Goal: Information Seeking & Learning: Learn about a topic

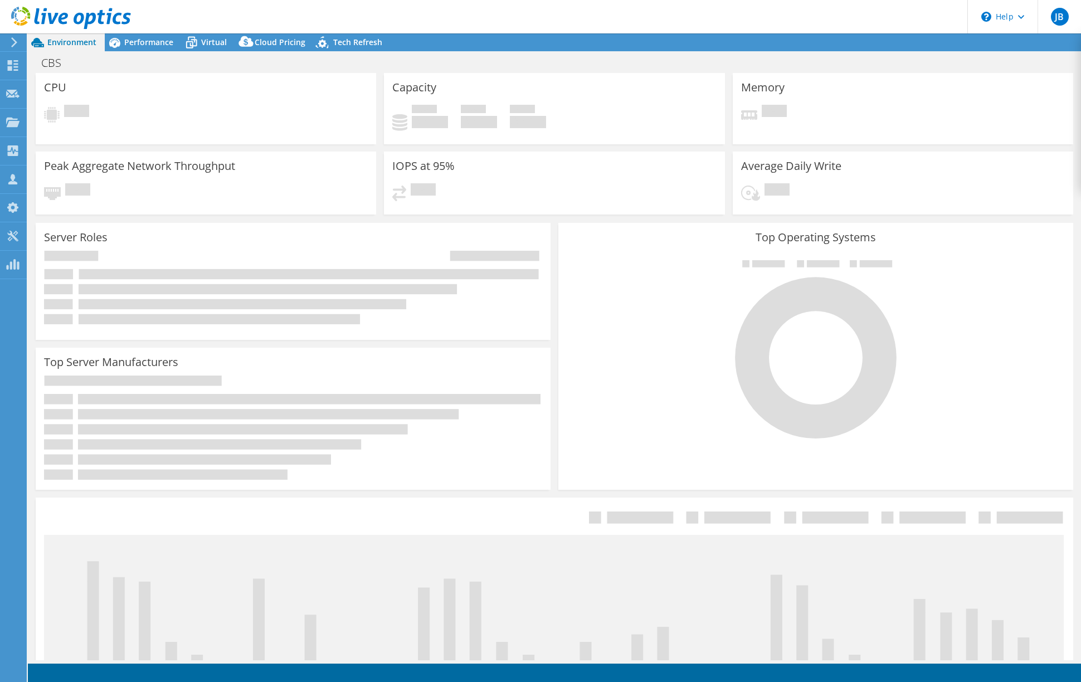
select select "USD"
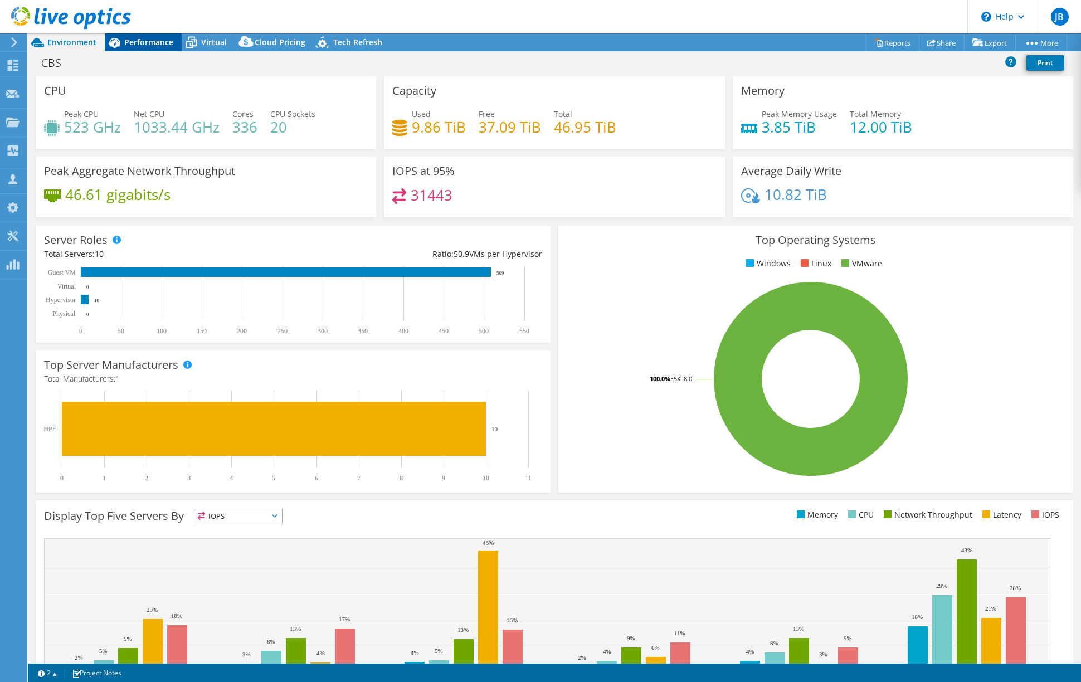
click at [152, 40] on span "Performance" at bounding box center [148, 42] width 49 height 11
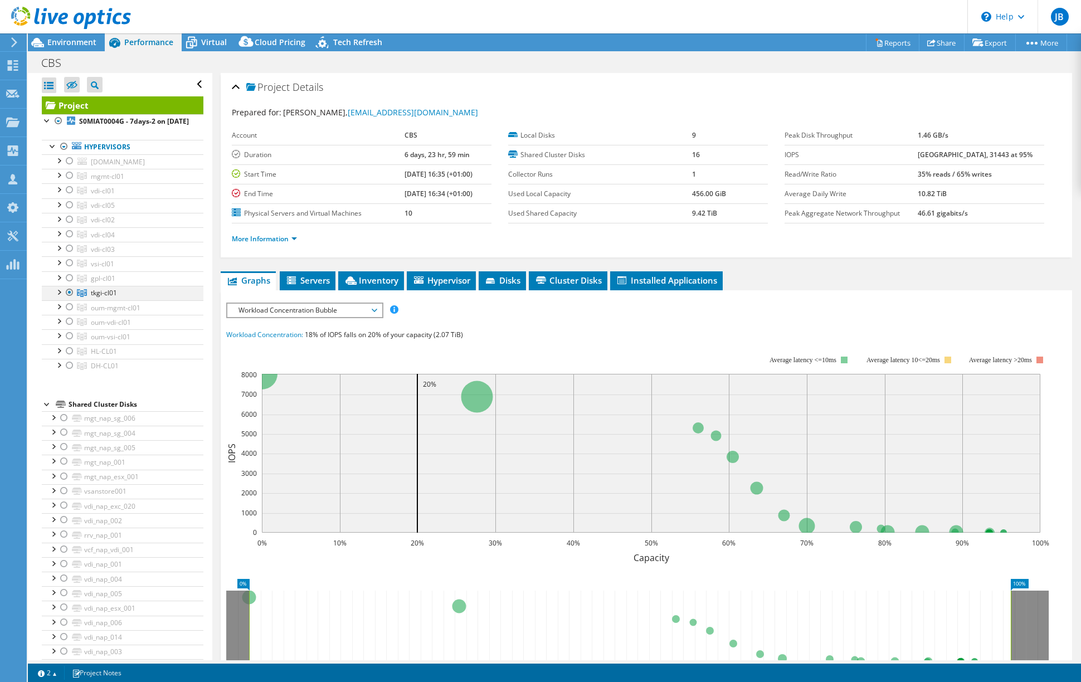
click at [71, 299] on div at bounding box center [69, 292] width 11 height 13
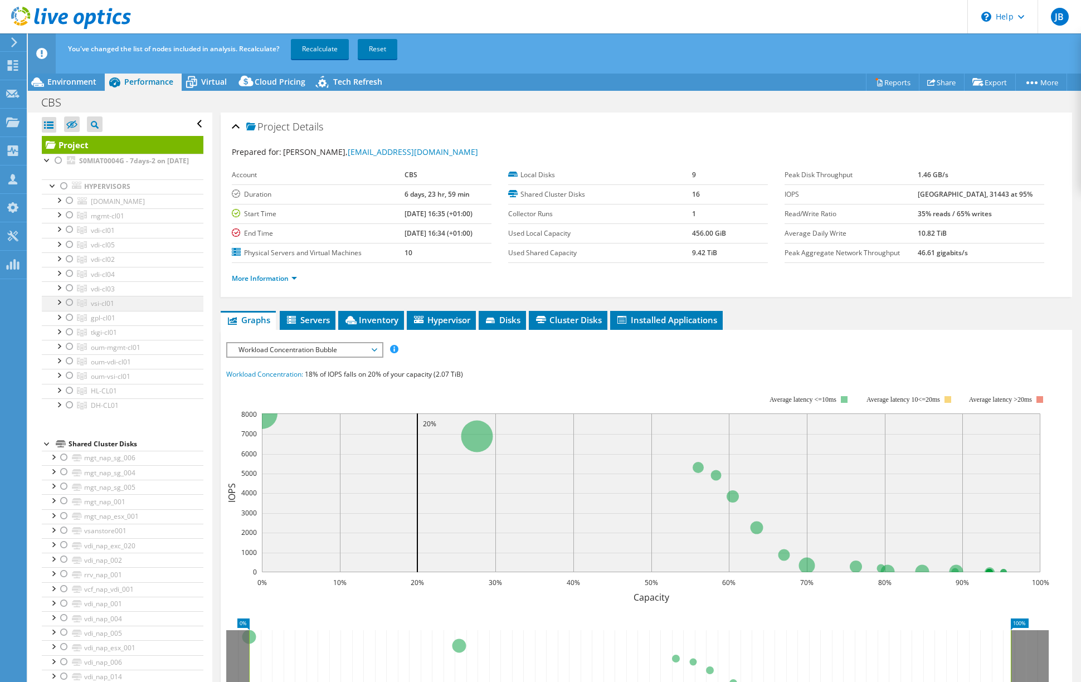
click at [69, 309] on div at bounding box center [69, 302] width 11 height 13
click at [68, 324] on div at bounding box center [69, 317] width 11 height 13
click at [241, 14] on header "JB Channel Partner [PERSON_NAME] [EMAIL_ADDRESS][DOMAIN_NAME] ITQ My Profile Lo…" at bounding box center [540, 16] width 1081 height 33
click at [69, 309] on div at bounding box center [69, 302] width 11 height 13
click at [318, 50] on link "Recalculate" at bounding box center [320, 49] width 58 height 20
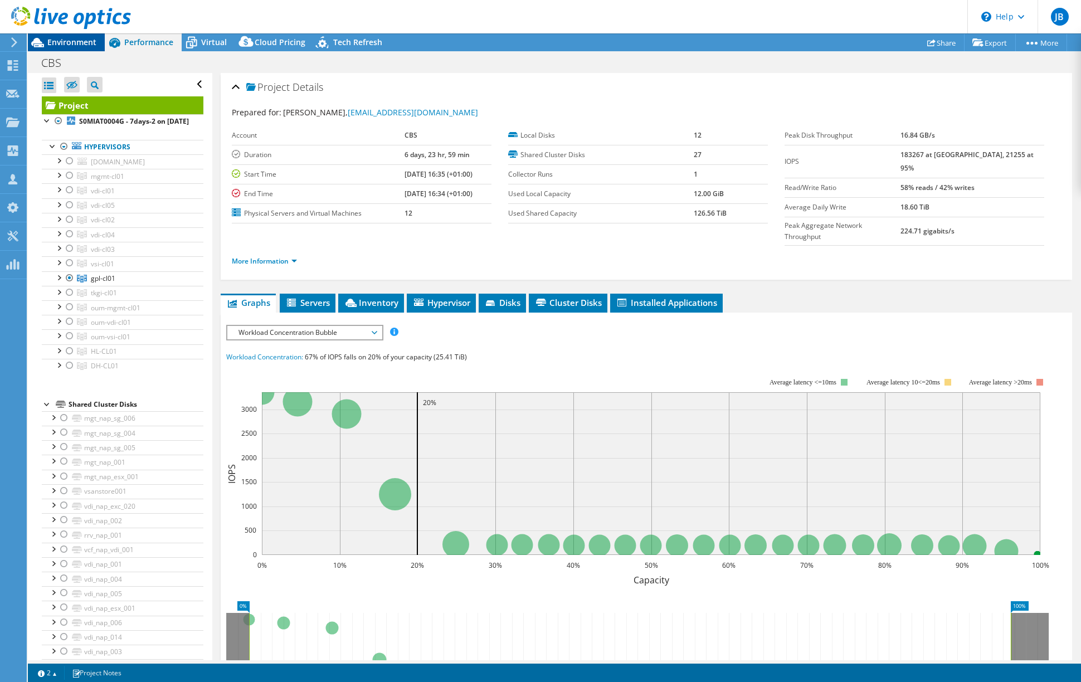
click at [65, 40] on span "Environment" at bounding box center [71, 42] width 49 height 11
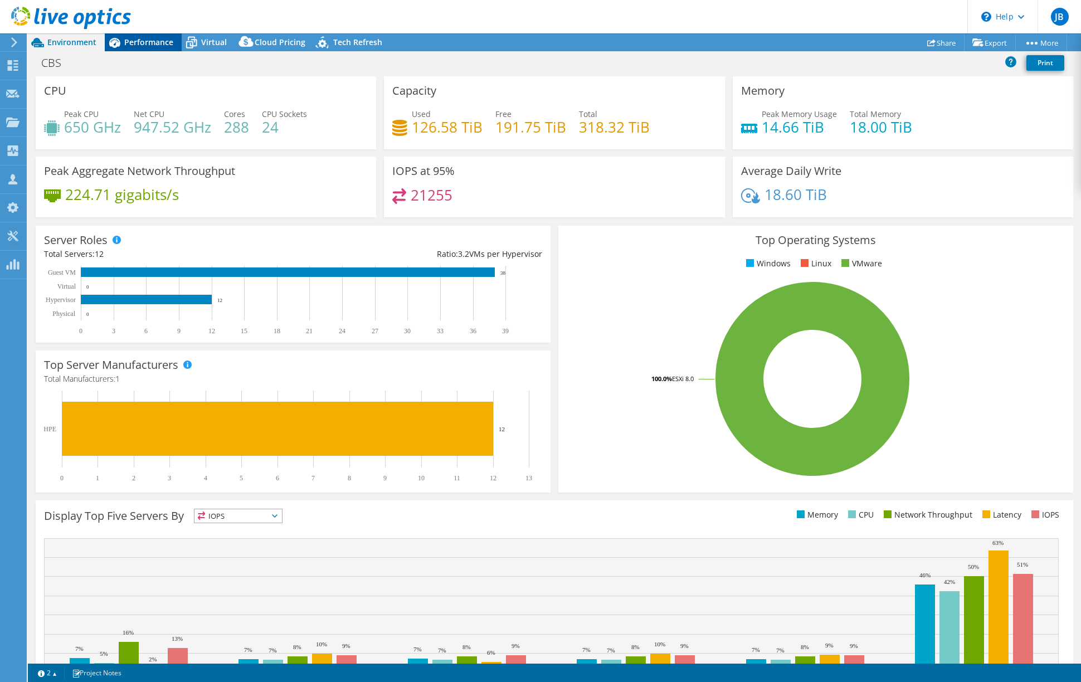
click at [136, 37] on span "Performance" at bounding box center [148, 42] width 49 height 11
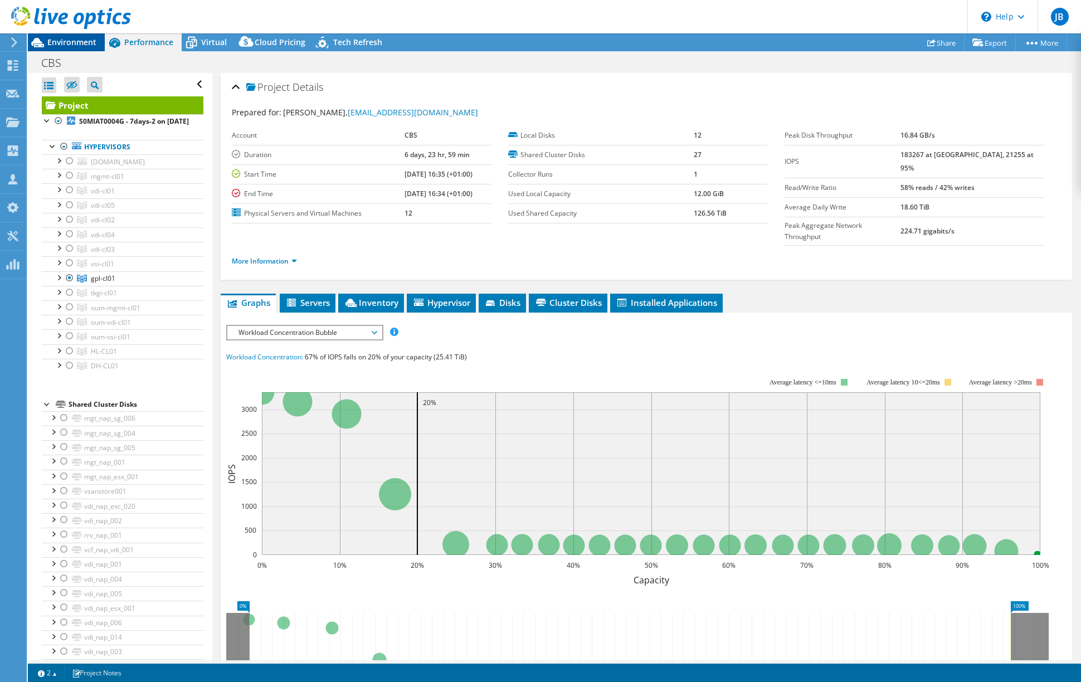
click at [64, 37] on span "Environment" at bounding box center [71, 42] width 49 height 11
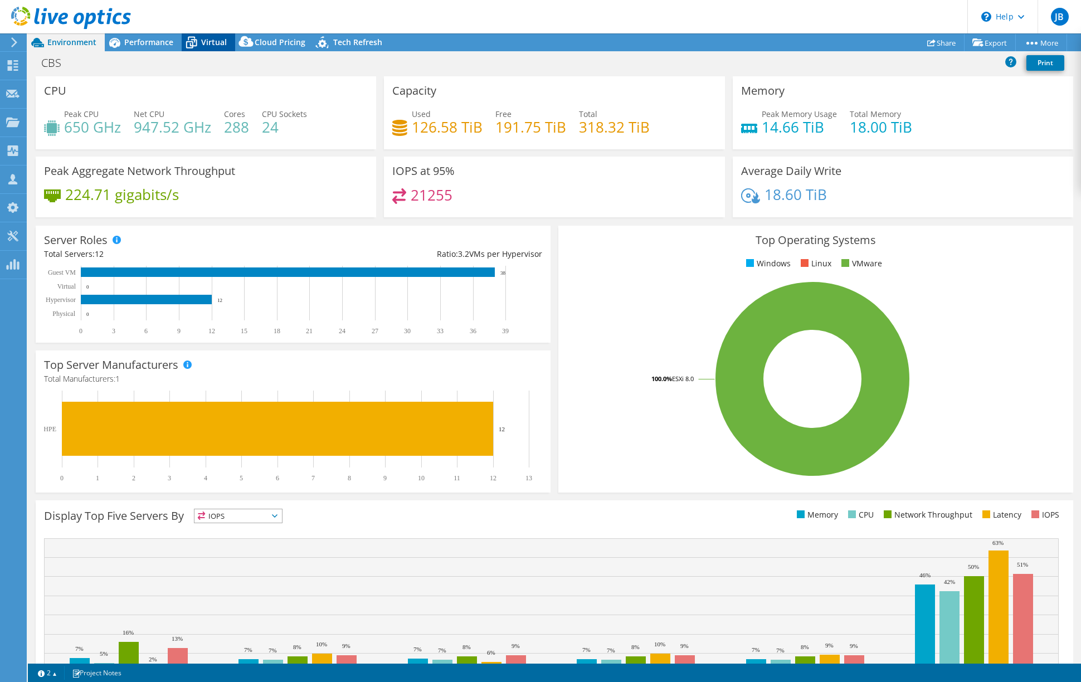
click at [211, 43] on span "Virtual" at bounding box center [214, 42] width 26 height 11
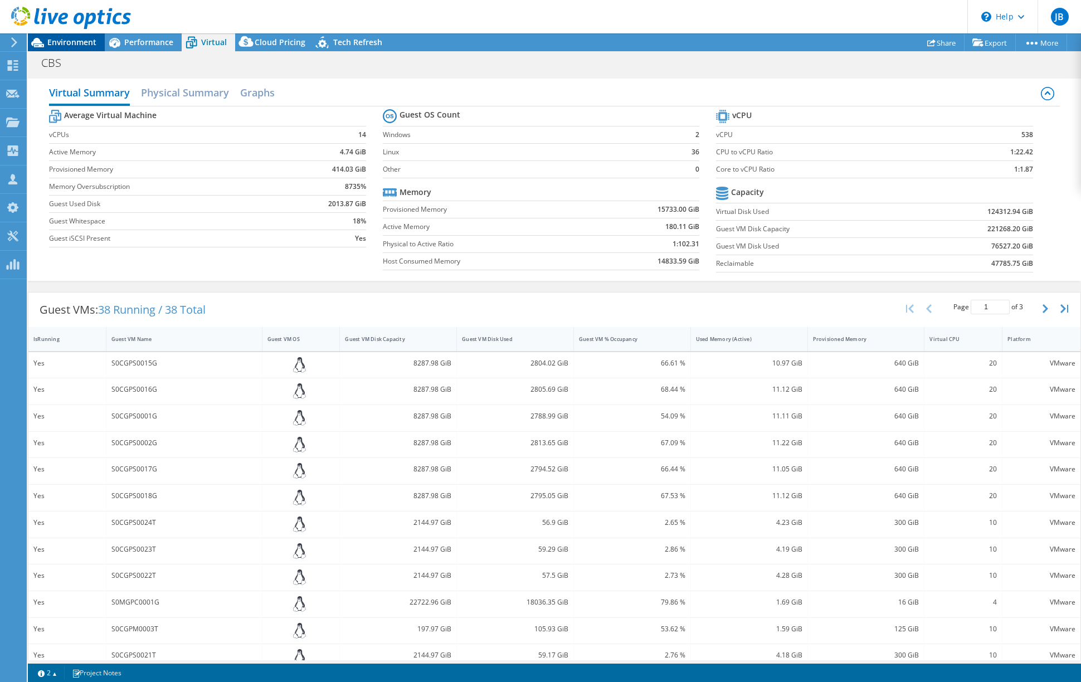
click at [82, 42] on span "Environment" at bounding box center [71, 42] width 49 height 11
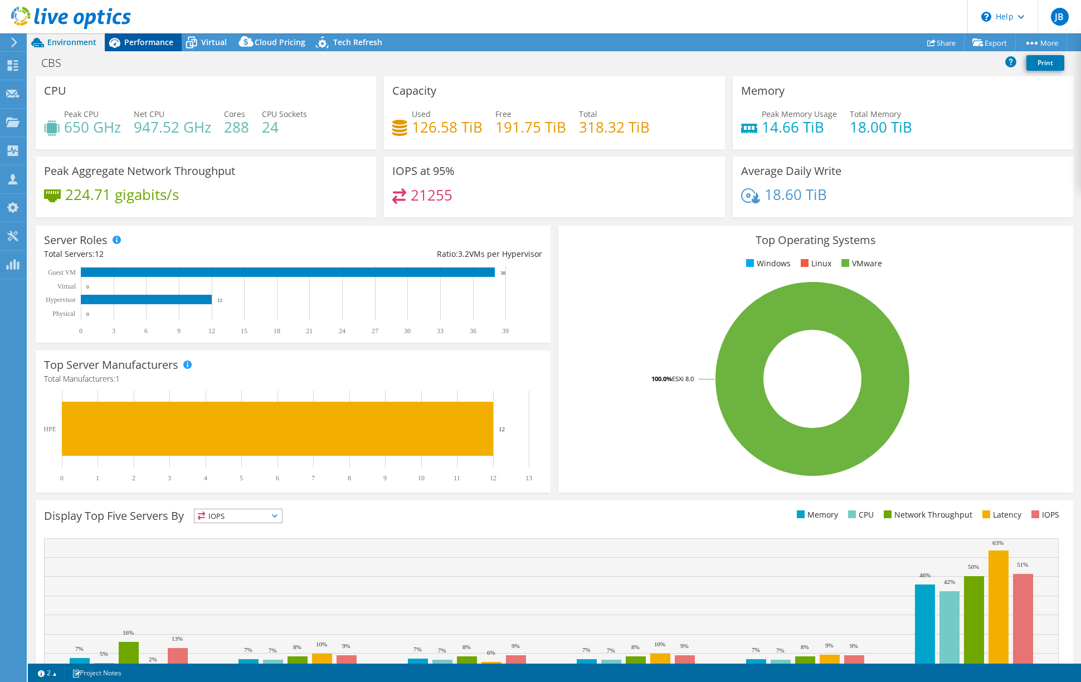
click at [155, 44] on span "Performance" at bounding box center [148, 42] width 49 height 11
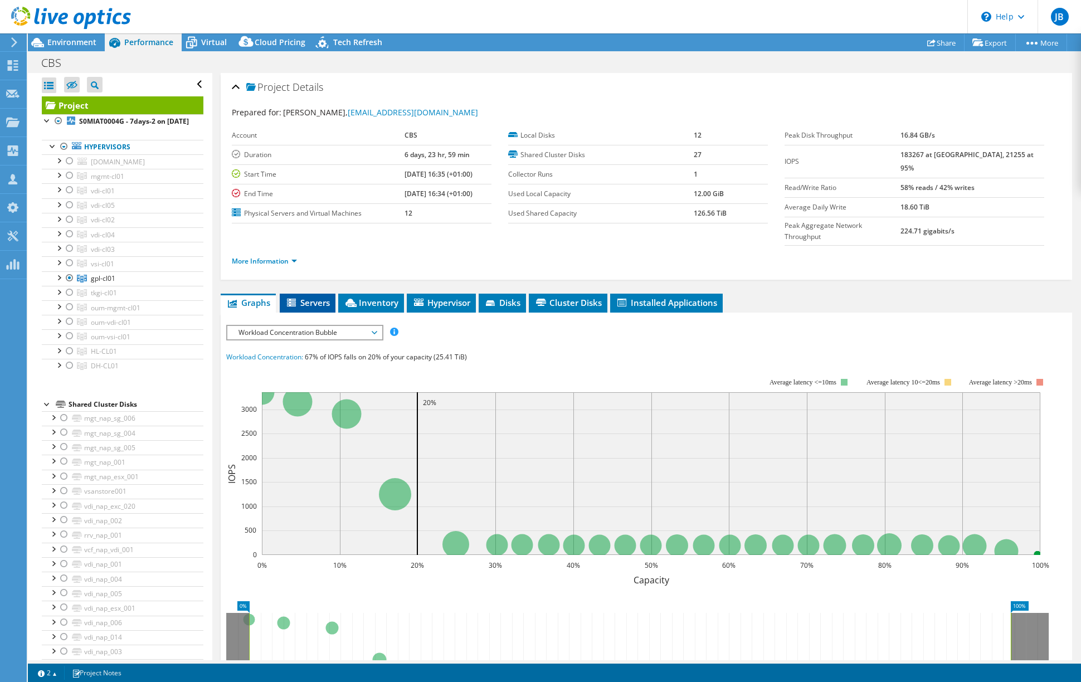
click at [313, 297] on span "Servers" at bounding box center [307, 302] width 45 height 11
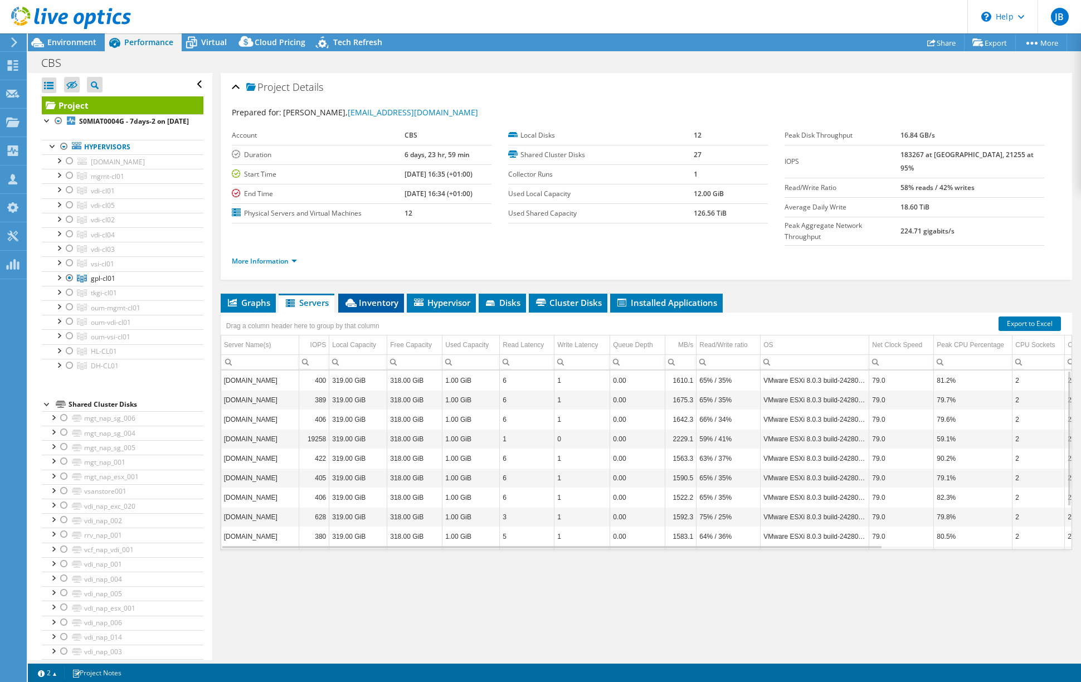
click at [384, 297] on span "Inventory" at bounding box center [371, 302] width 55 height 11
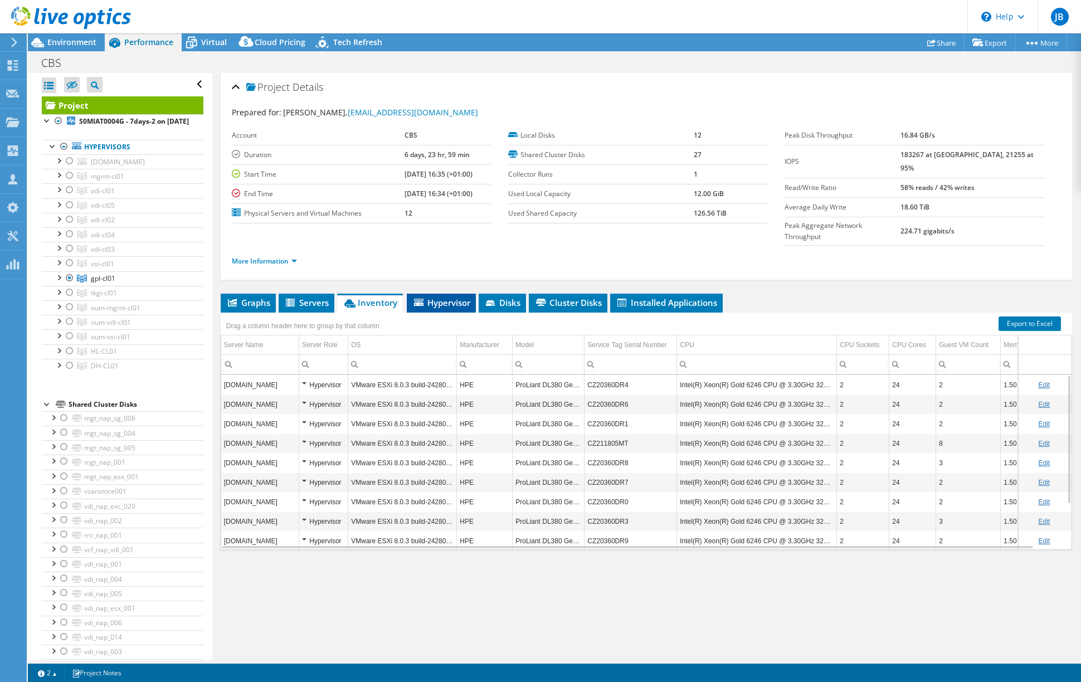
click at [440, 297] on span "Hypervisor" at bounding box center [441, 302] width 58 height 11
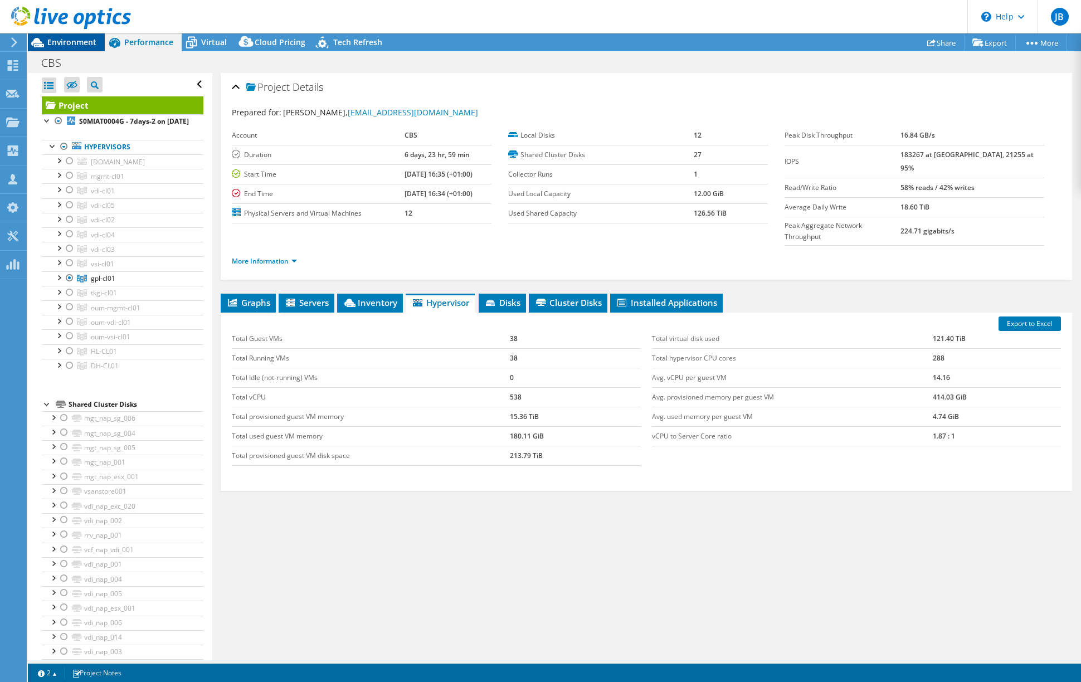
click at [65, 42] on span "Environment" at bounding box center [71, 42] width 49 height 11
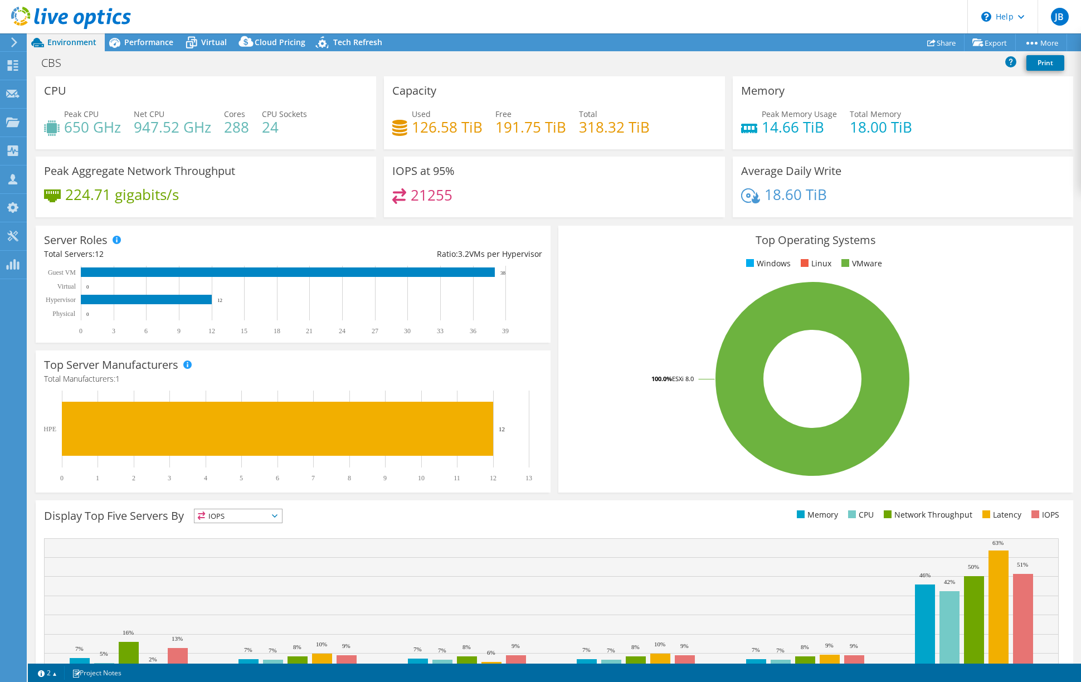
click at [401, 63] on div "CBS Print" at bounding box center [554, 62] width 1053 height 21
click at [148, 42] on span "Performance" at bounding box center [148, 42] width 49 height 11
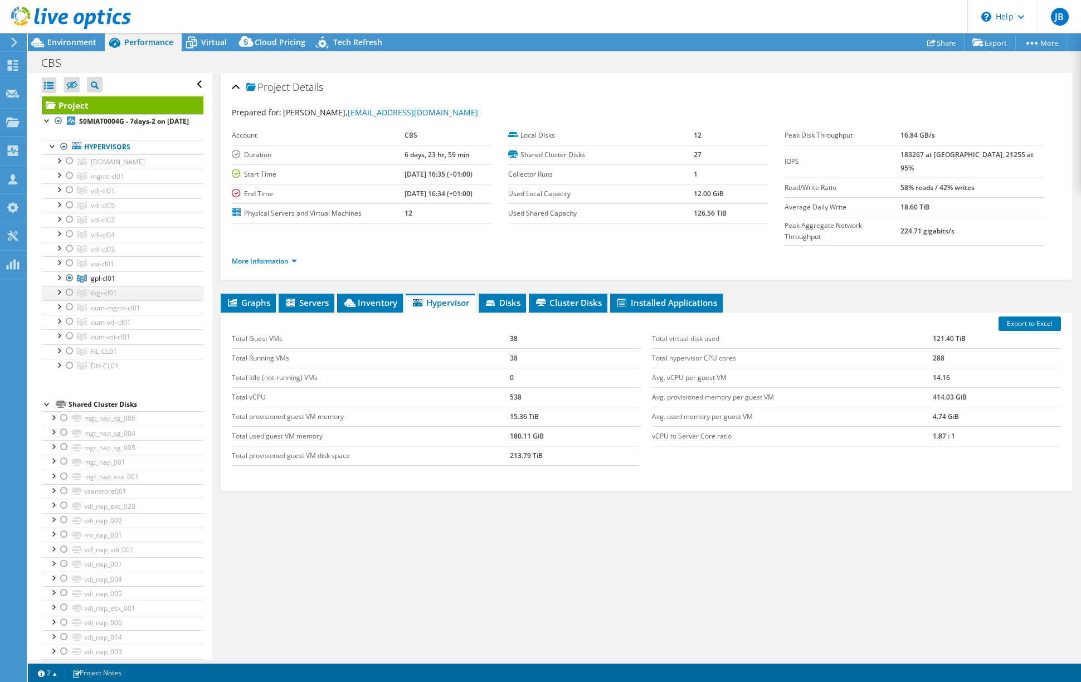
click at [71, 299] on div at bounding box center [69, 292] width 11 height 13
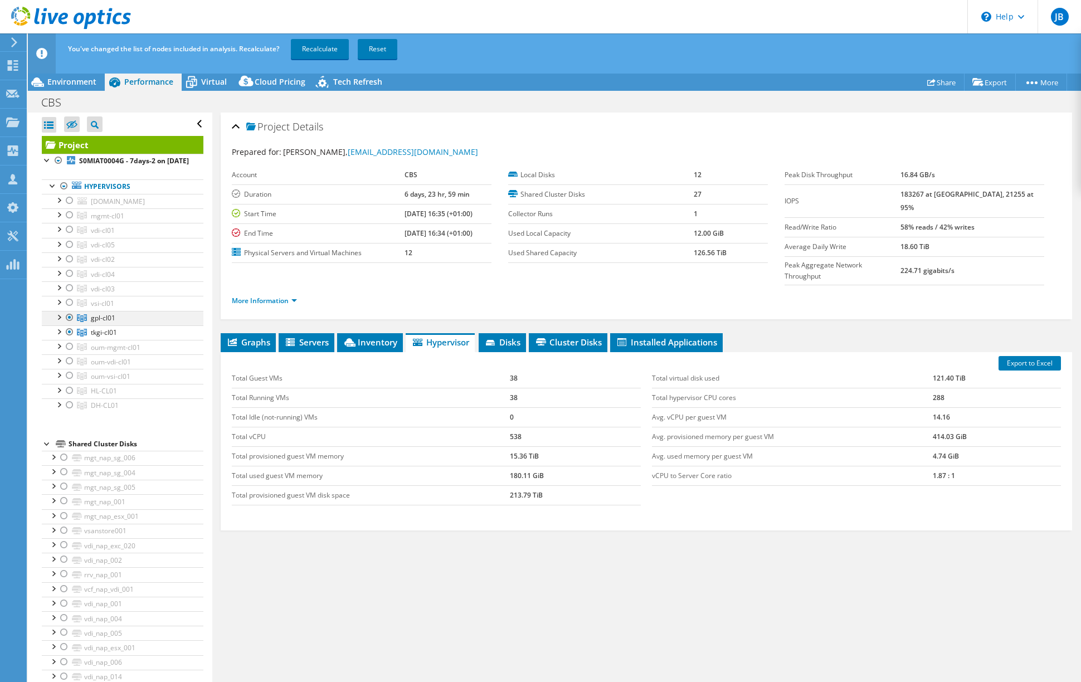
click at [68, 324] on div at bounding box center [69, 317] width 11 height 13
click at [312, 52] on link "Recalculate" at bounding box center [320, 49] width 58 height 20
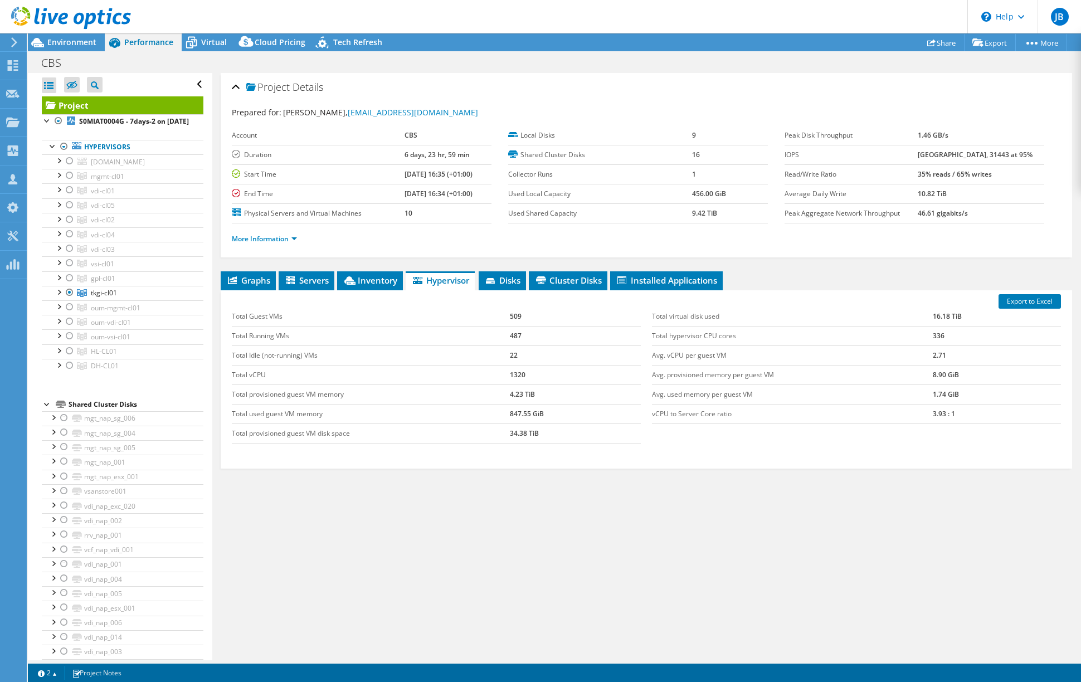
click at [574, 13] on header "JB Channel Partner [PERSON_NAME] [EMAIL_ADDRESS][DOMAIN_NAME] ITQ My Profile Lo…" at bounding box center [540, 16] width 1081 height 33
click at [527, 83] on div "Project Details" at bounding box center [646, 88] width 829 height 24
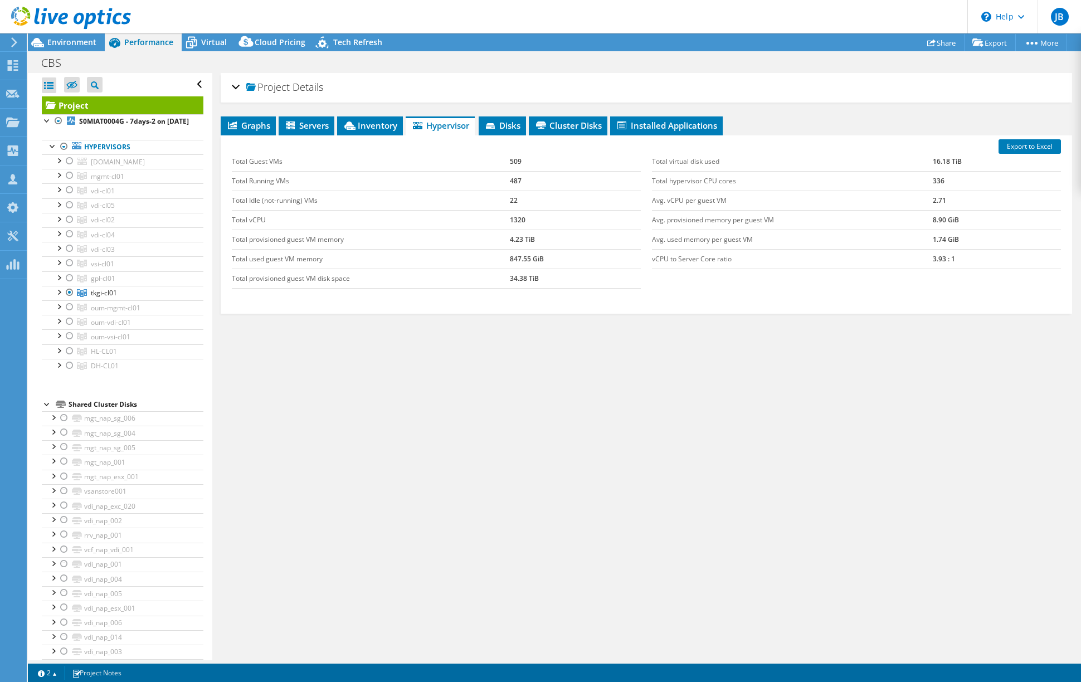
click at [527, 83] on div "Project Details" at bounding box center [646, 88] width 829 height 24
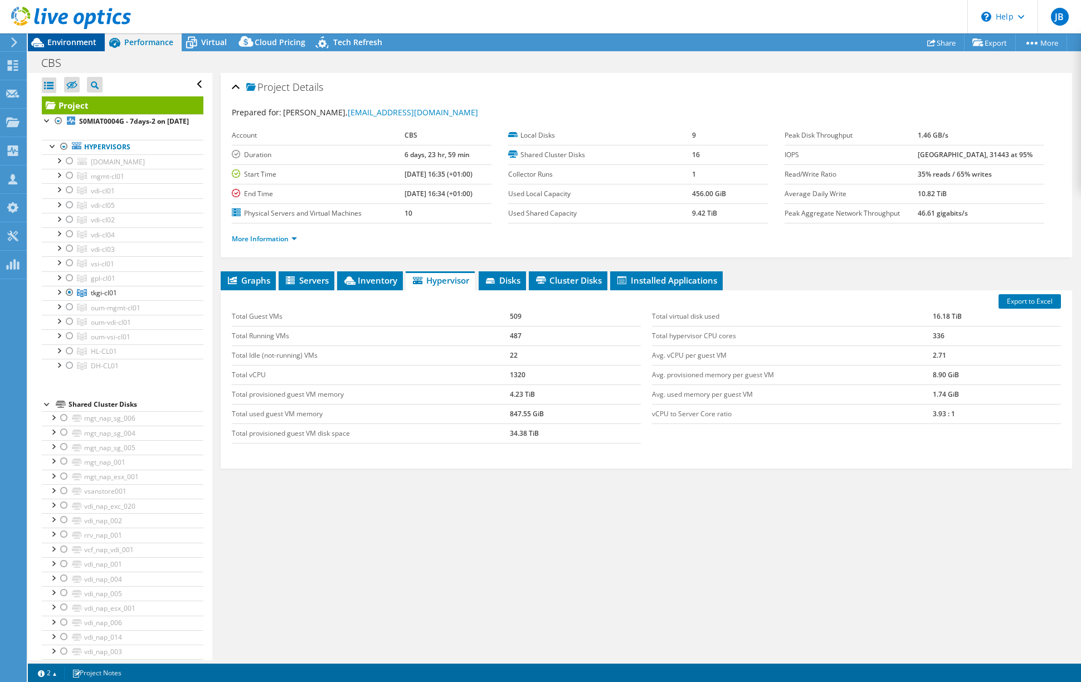
click at [75, 43] on span "Environment" at bounding box center [71, 42] width 49 height 11
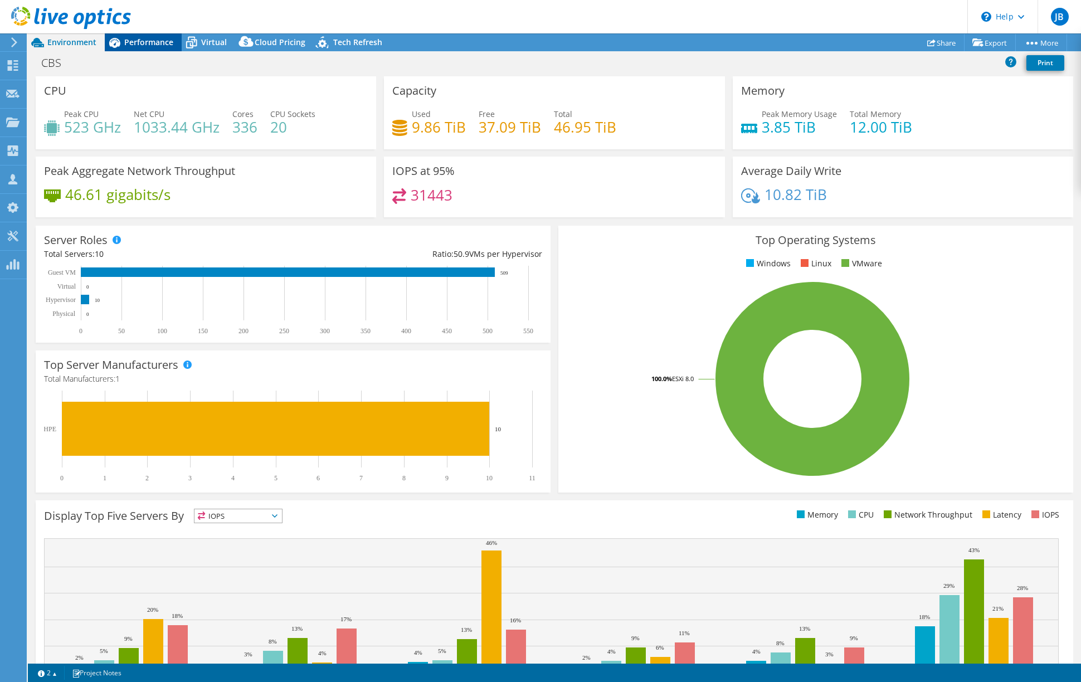
click at [136, 40] on span "Performance" at bounding box center [148, 42] width 49 height 11
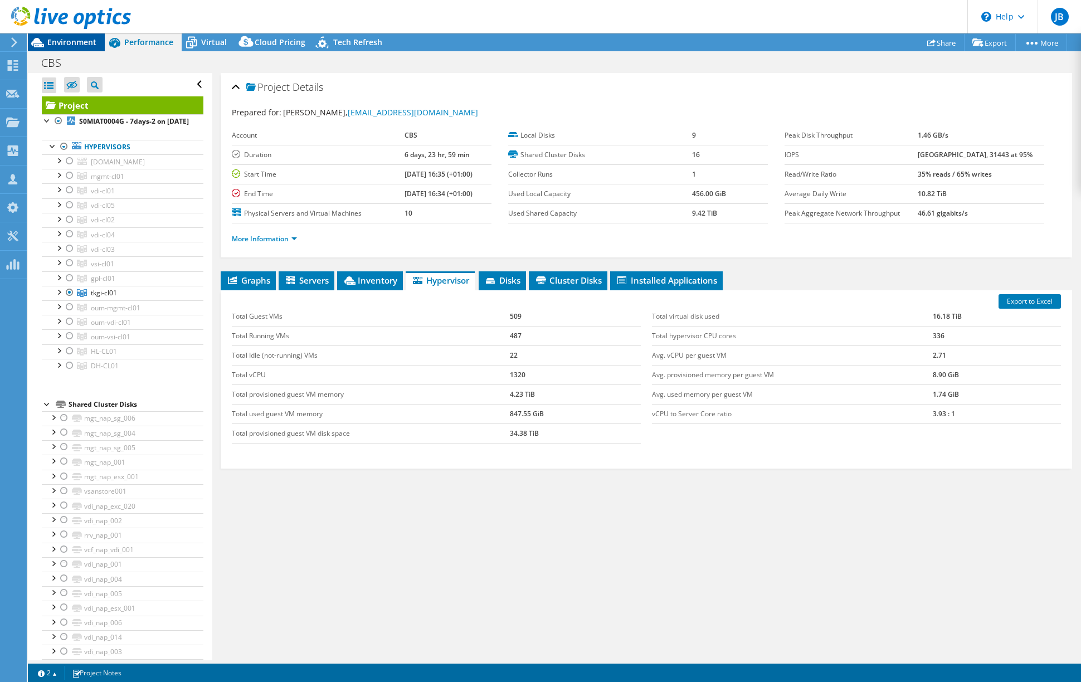
click at [81, 41] on span "Environment" at bounding box center [71, 42] width 49 height 11
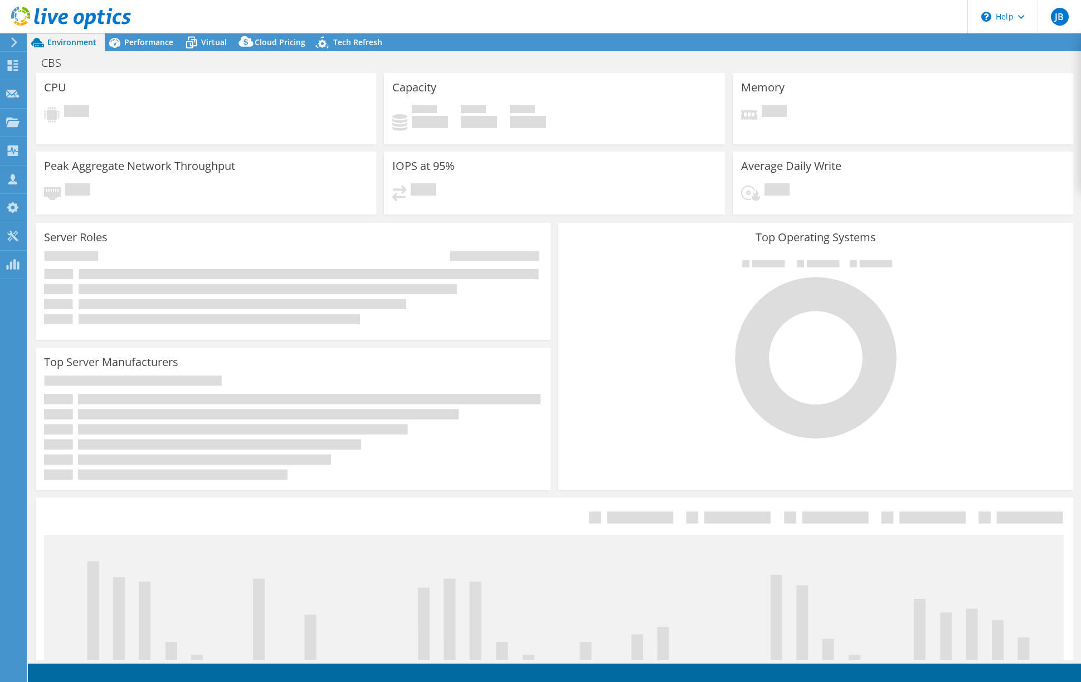
select select "USD"
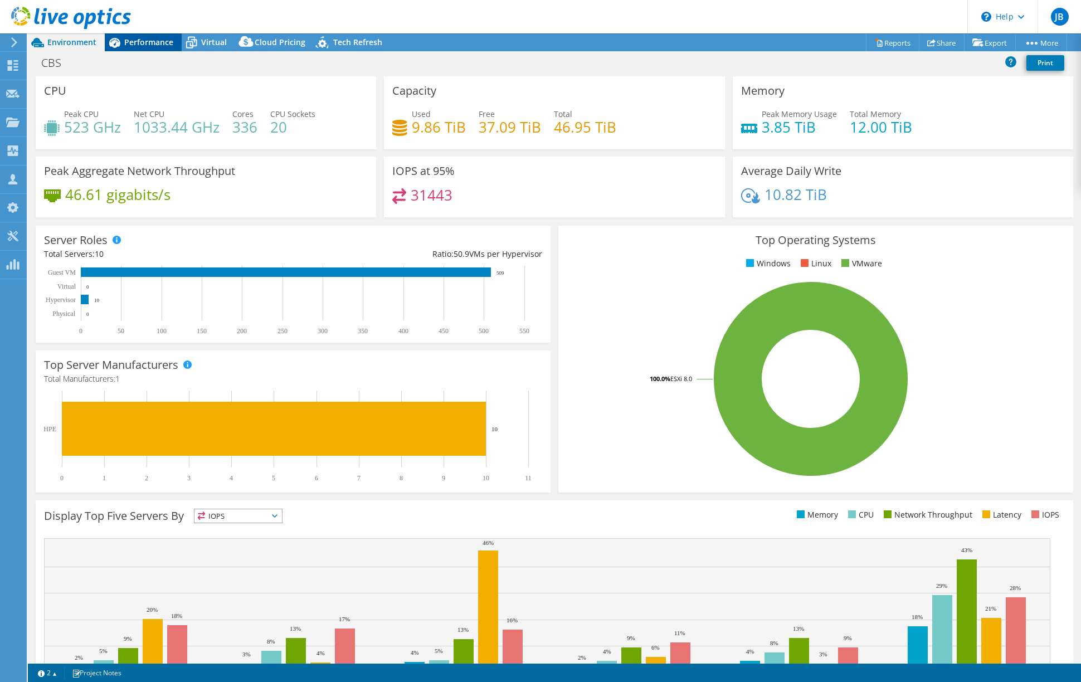
click at [140, 42] on span "Performance" at bounding box center [148, 42] width 49 height 11
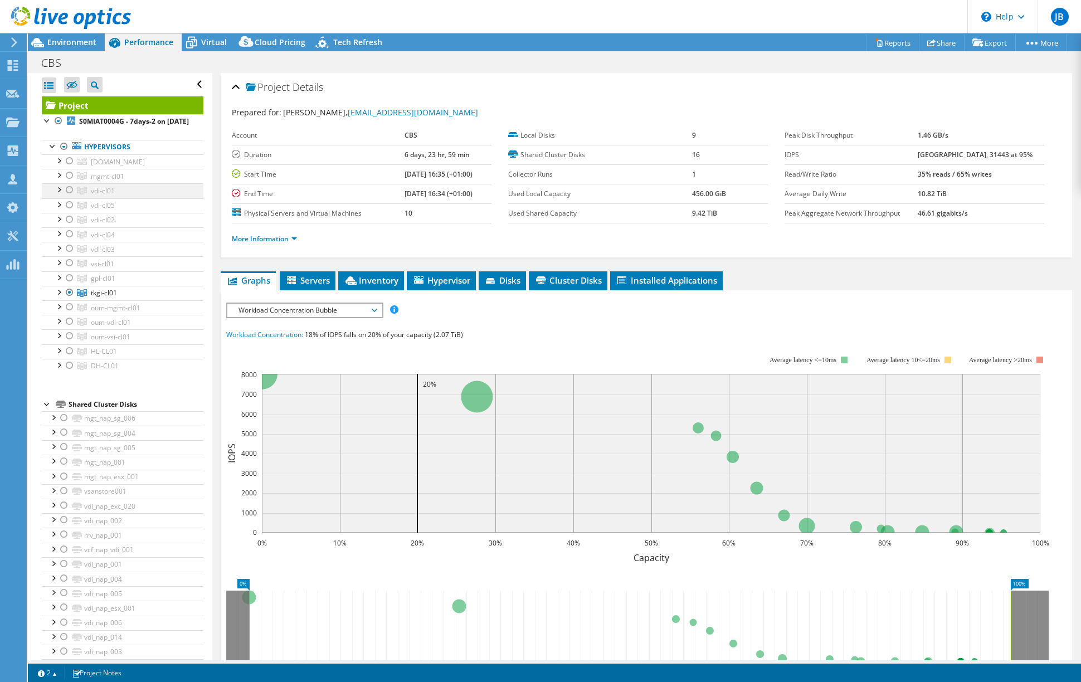
click at [69, 197] on div at bounding box center [69, 189] width 11 height 13
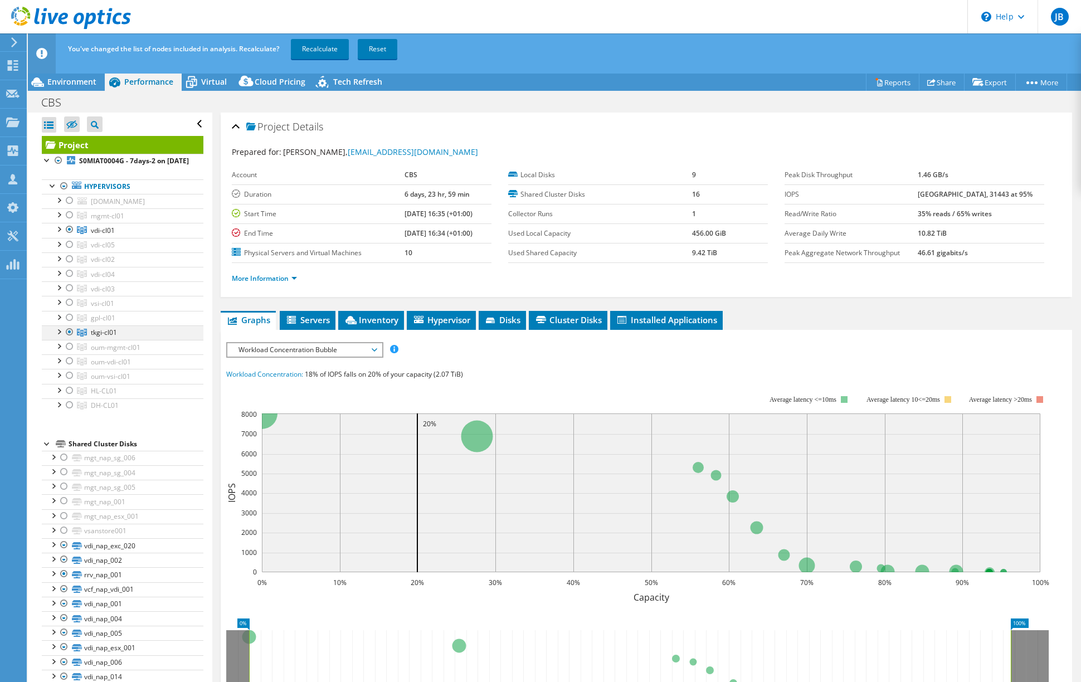
click at [70, 339] on div at bounding box center [69, 331] width 11 height 13
click at [313, 50] on link "Recalculate" at bounding box center [320, 49] width 58 height 20
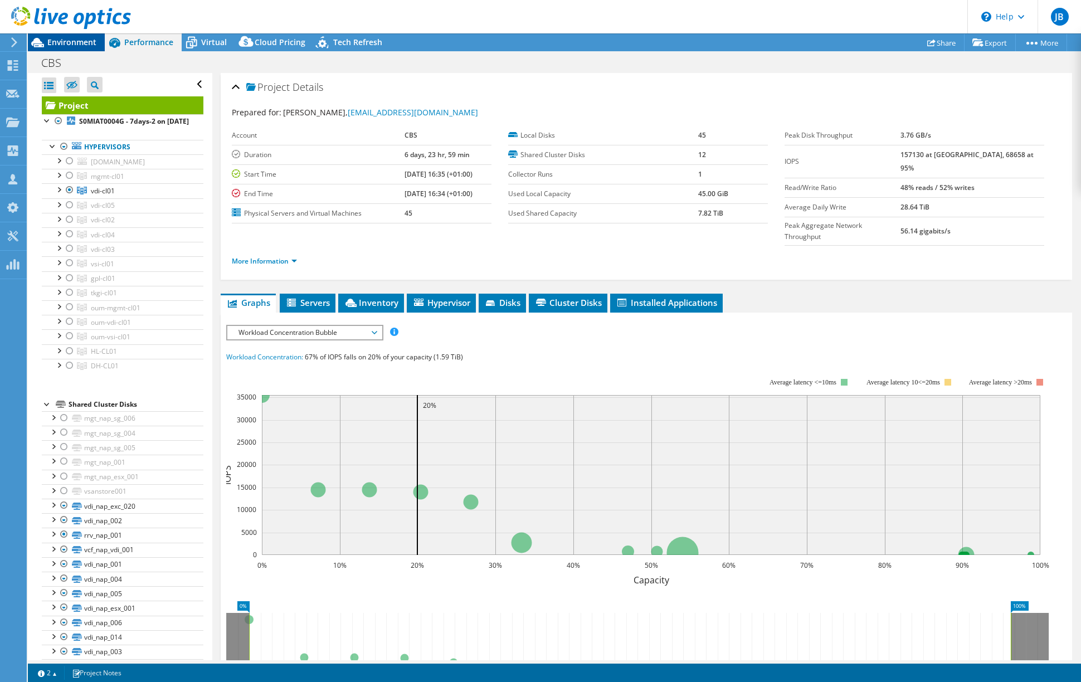
click at [69, 41] on span "Environment" at bounding box center [71, 42] width 49 height 11
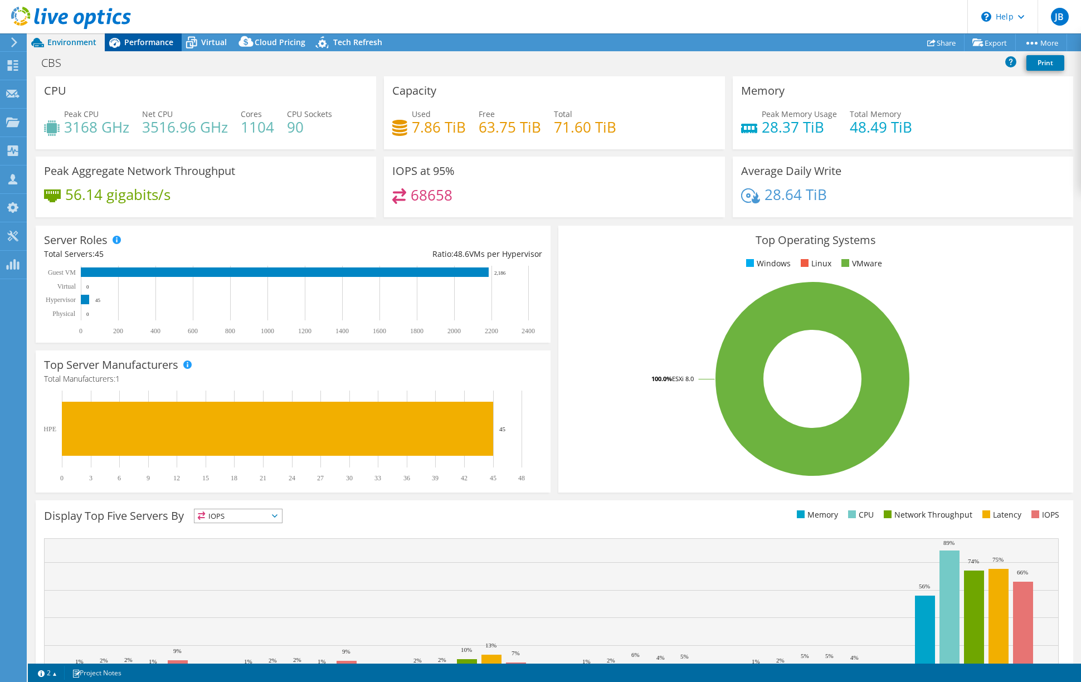
click at [144, 38] on span "Performance" at bounding box center [148, 42] width 49 height 11
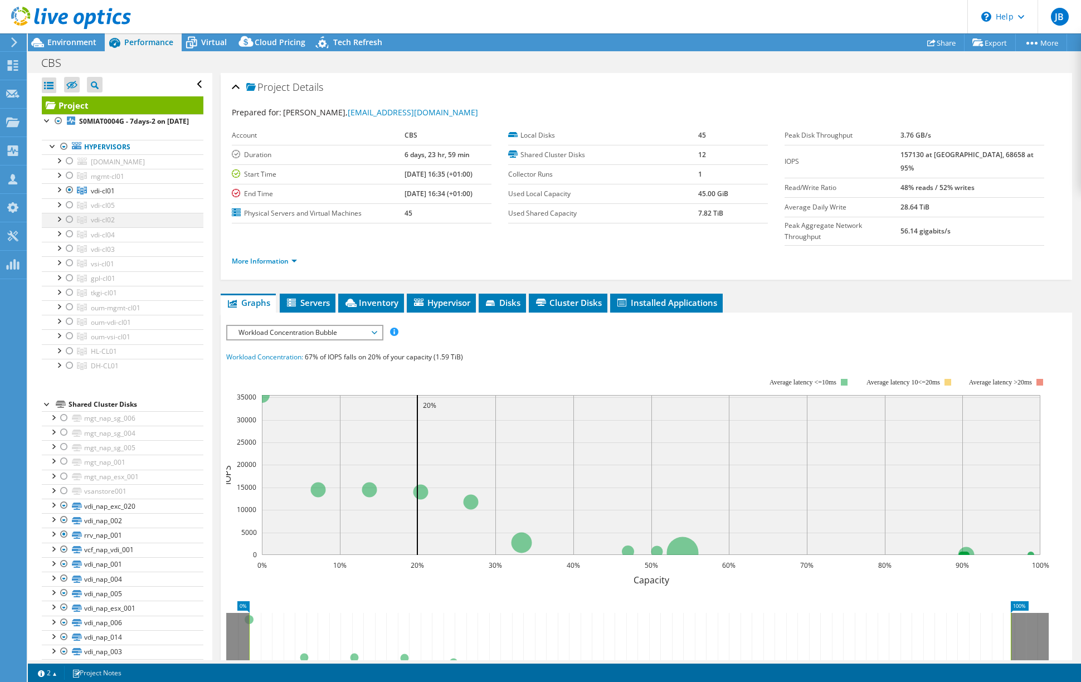
click at [71, 226] on div at bounding box center [69, 219] width 11 height 13
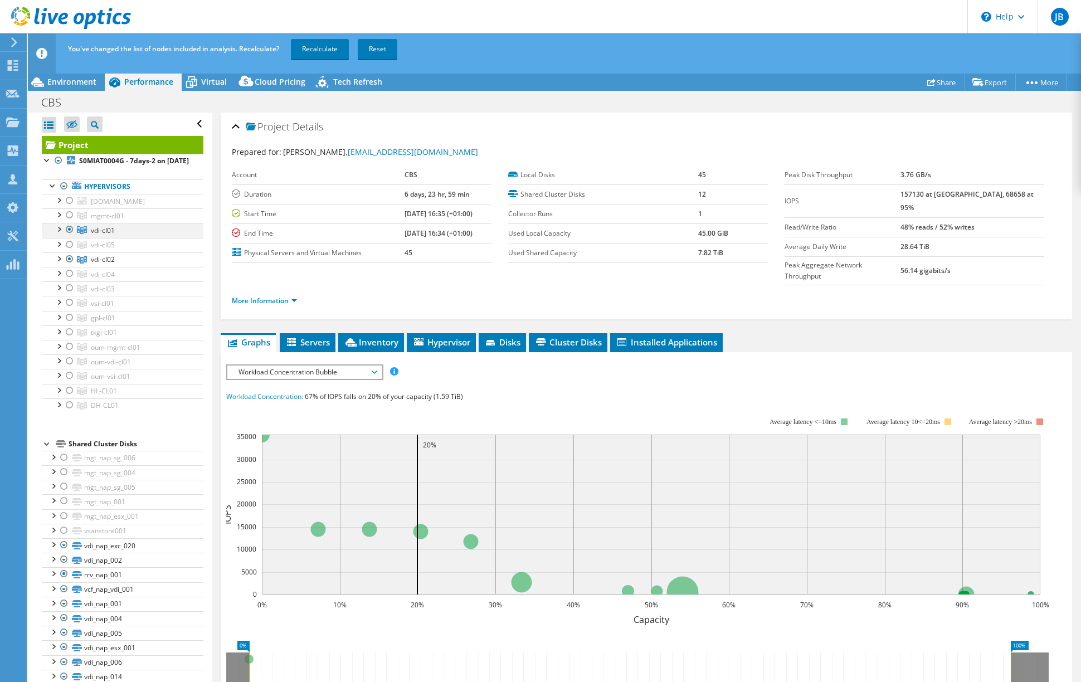
click at [71, 236] on div at bounding box center [69, 229] width 11 height 13
click at [318, 48] on link "Recalculate" at bounding box center [320, 49] width 58 height 20
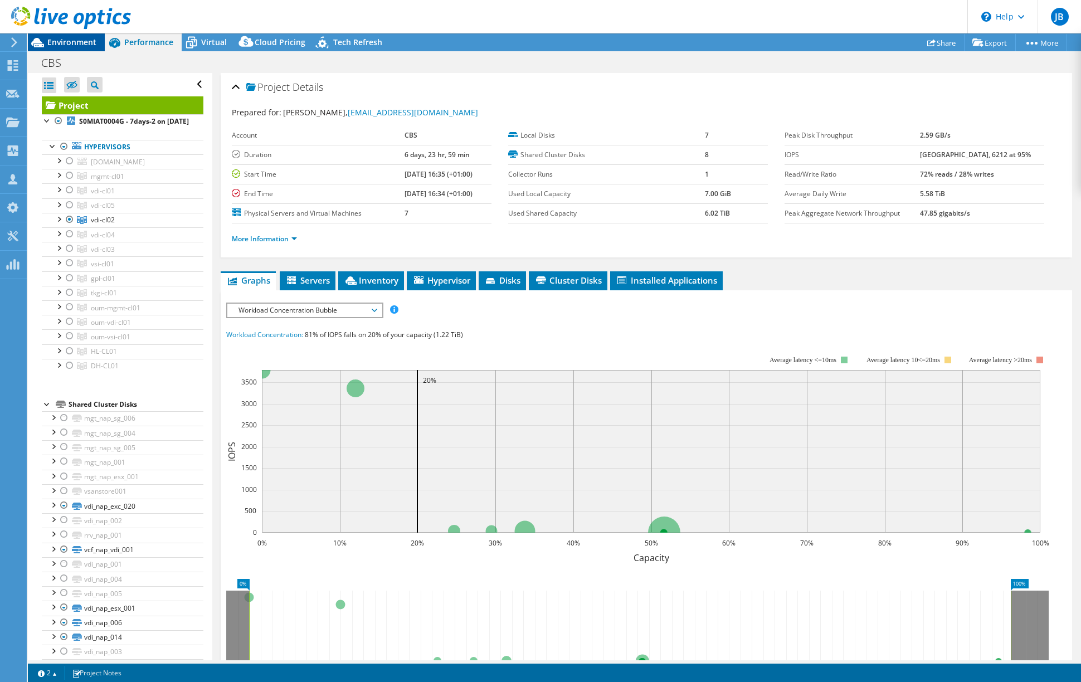
click at [69, 43] on span "Environment" at bounding box center [71, 42] width 49 height 11
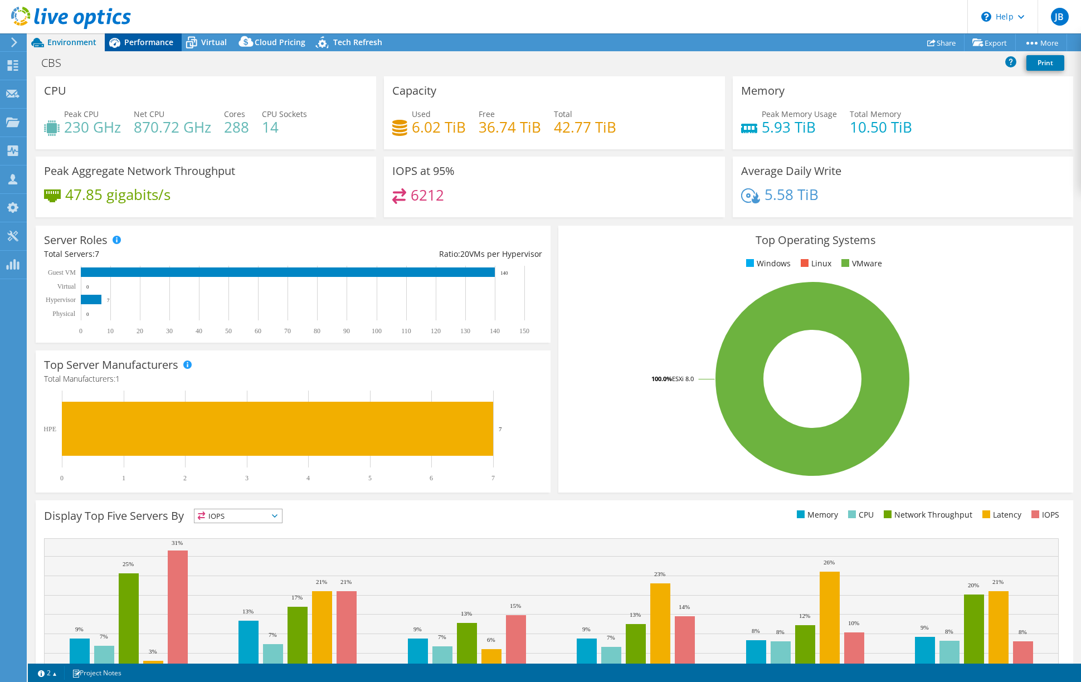
click at [145, 42] on span "Performance" at bounding box center [148, 42] width 49 height 11
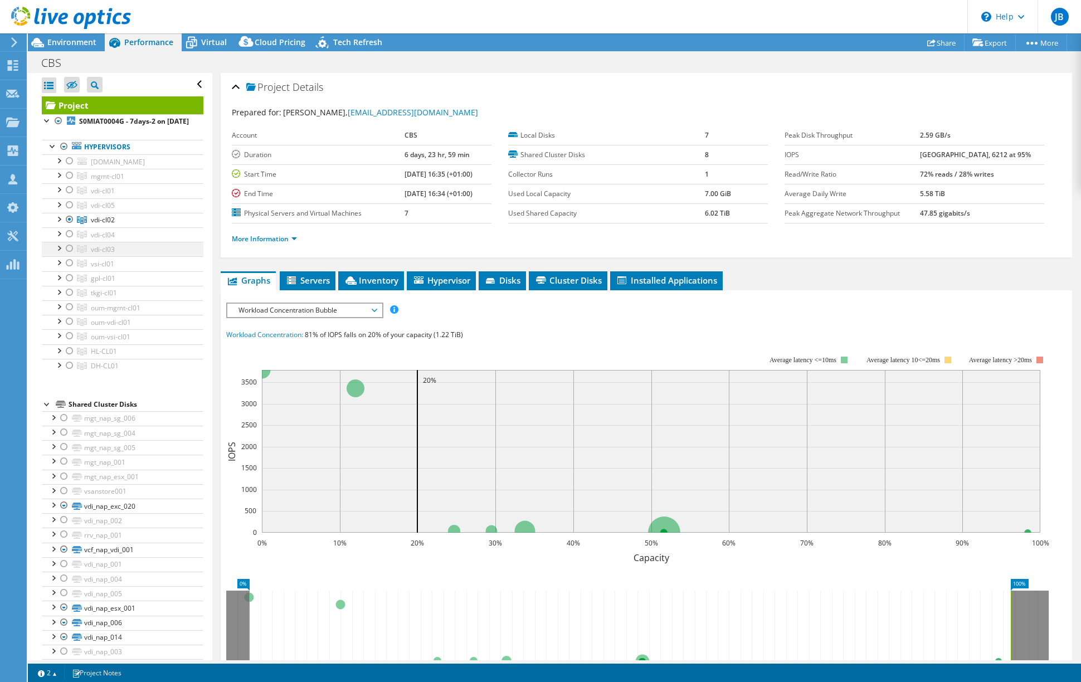
click at [69, 255] on div at bounding box center [69, 248] width 11 height 13
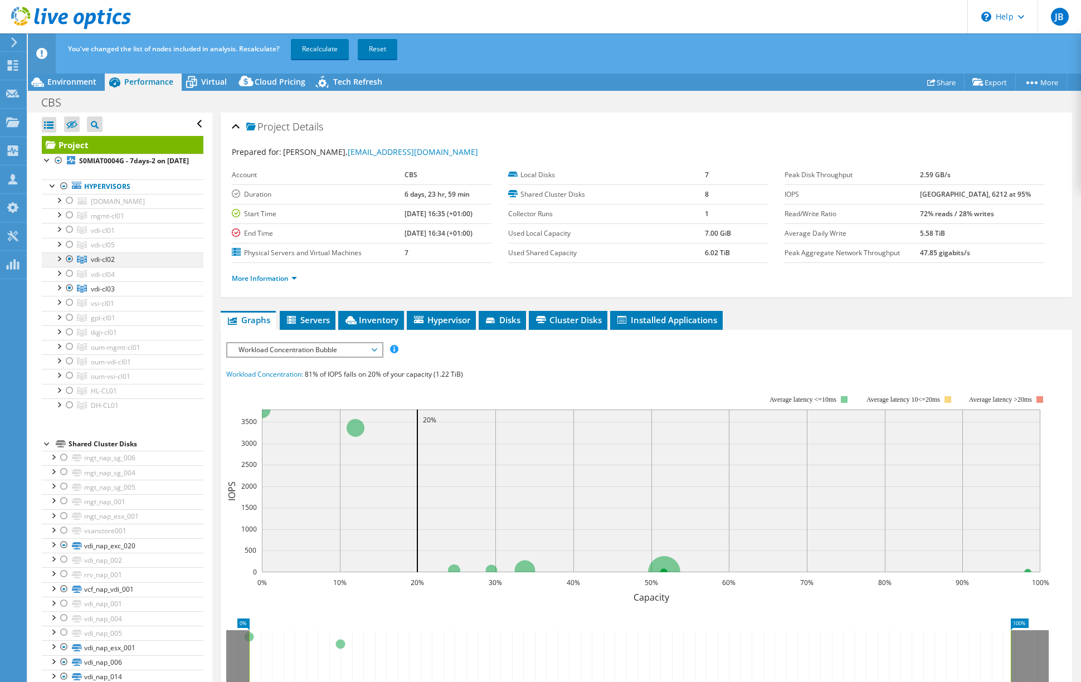
click at [70, 266] on div at bounding box center [69, 258] width 11 height 13
click at [316, 48] on link "Recalculate" at bounding box center [320, 49] width 58 height 20
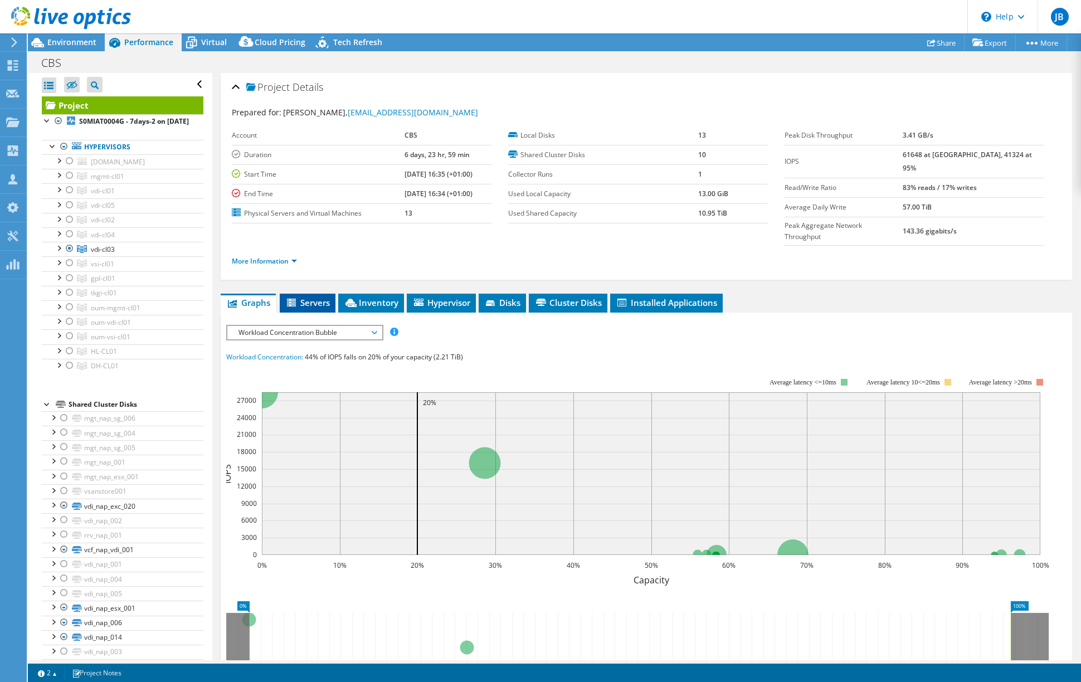
click at [318, 297] on span "Servers" at bounding box center [307, 302] width 45 height 11
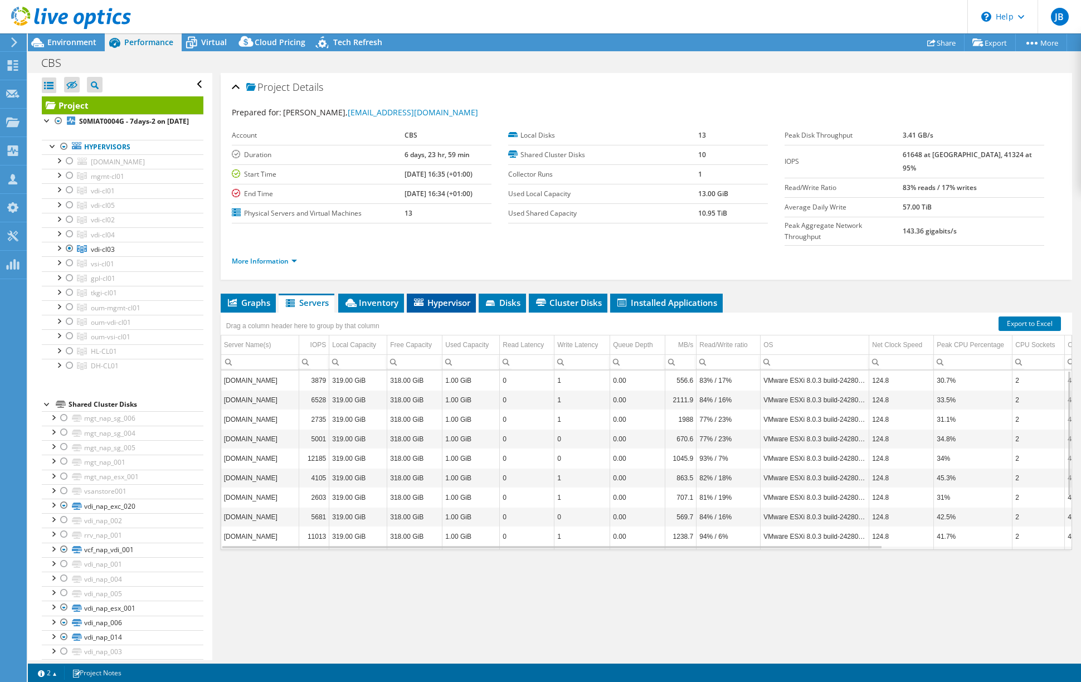
click at [445, 297] on span "Hypervisor" at bounding box center [441, 302] width 58 height 11
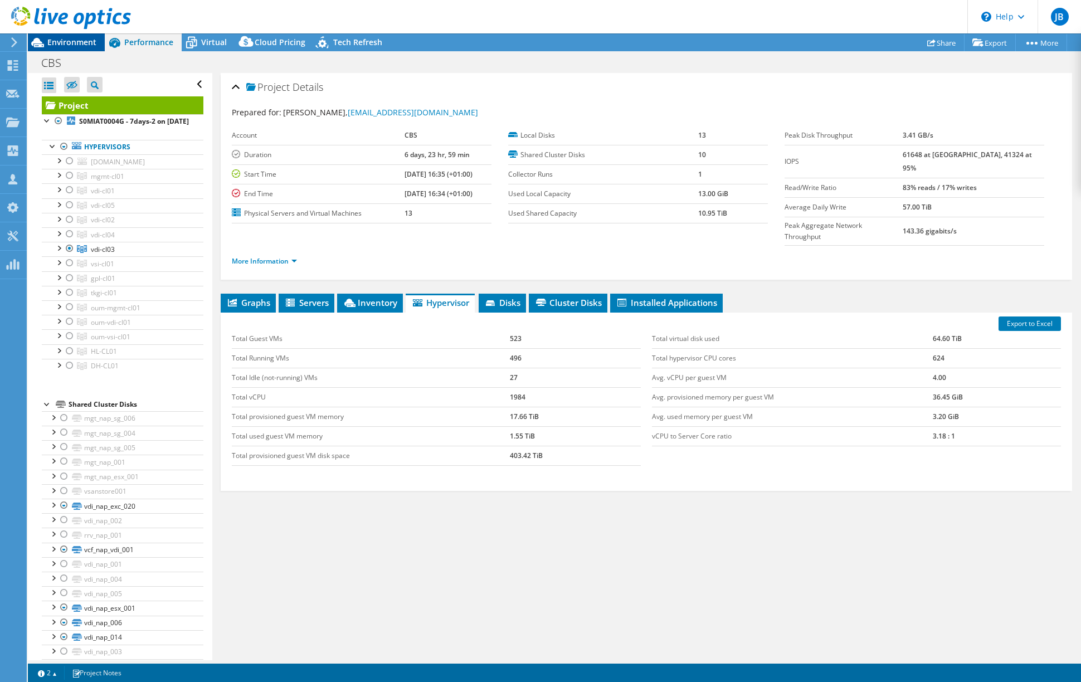
click at [61, 42] on span "Environment" at bounding box center [71, 42] width 49 height 11
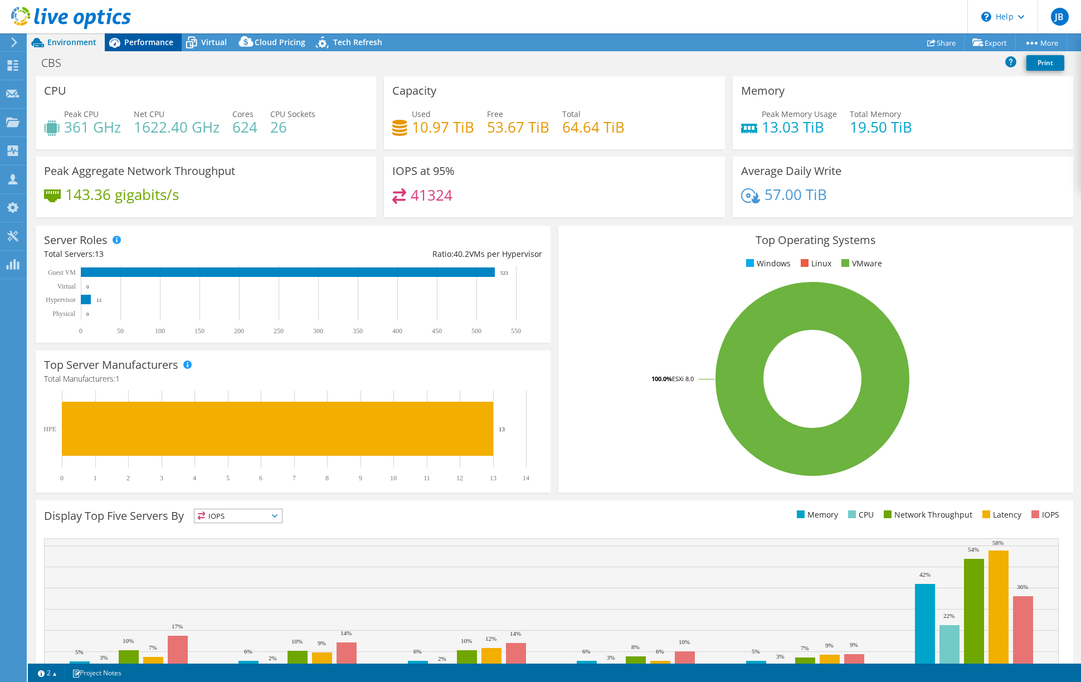
click at [152, 41] on span "Performance" at bounding box center [148, 42] width 49 height 11
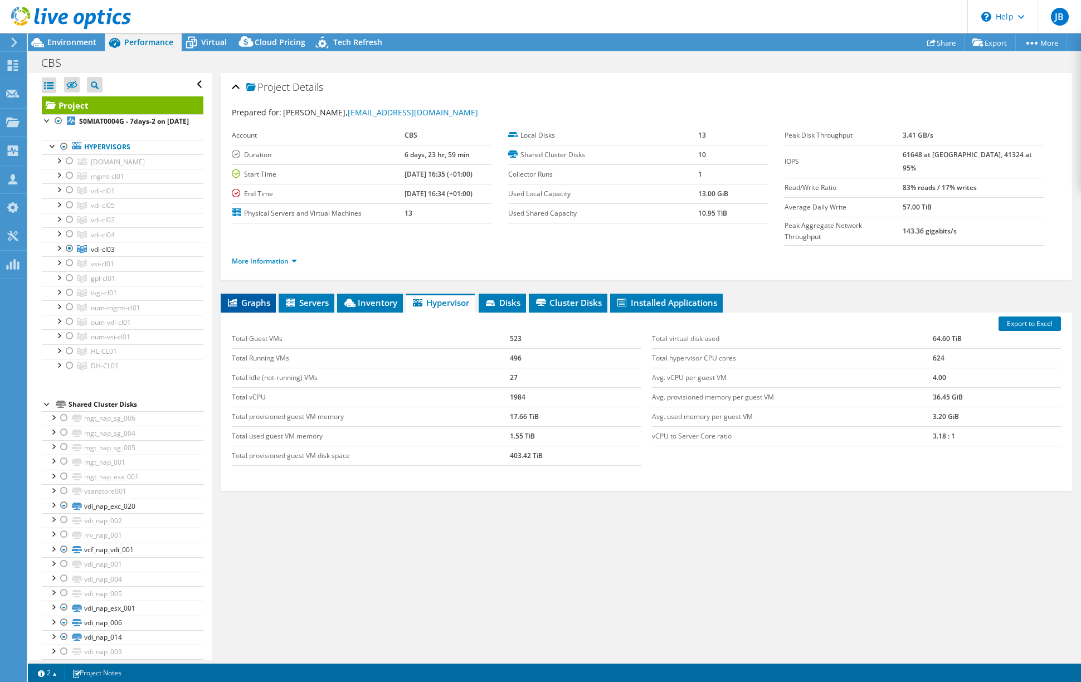
click at [260, 297] on span "Graphs" at bounding box center [248, 302] width 44 height 11
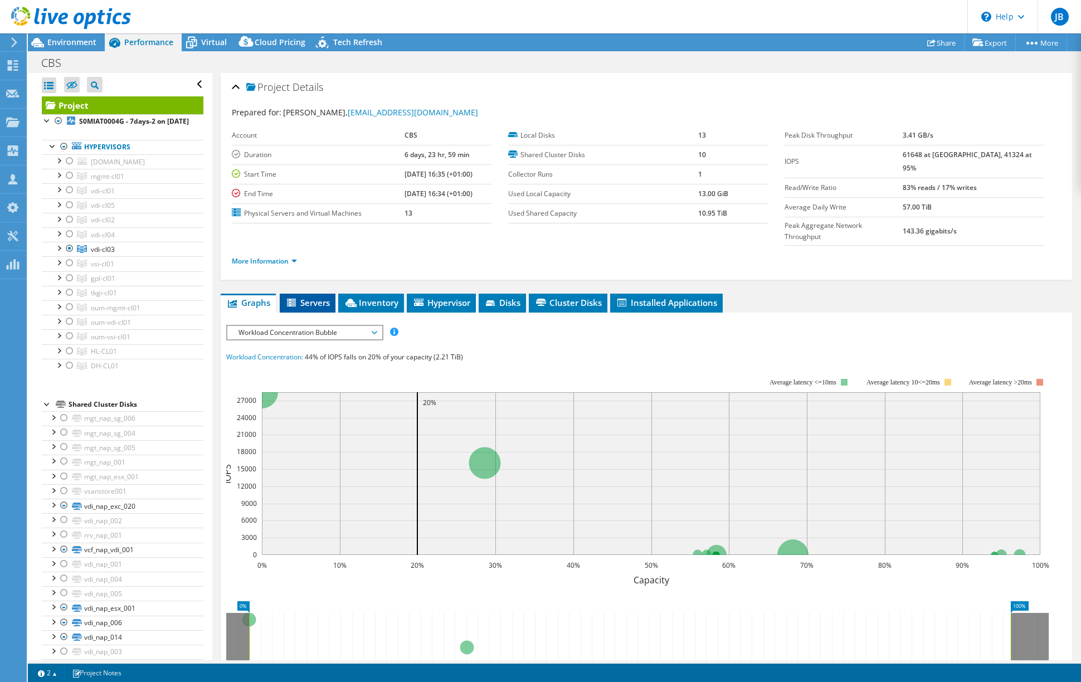
click at [311, 297] on span "Servers" at bounding box center [307, 302] width 45 height 11
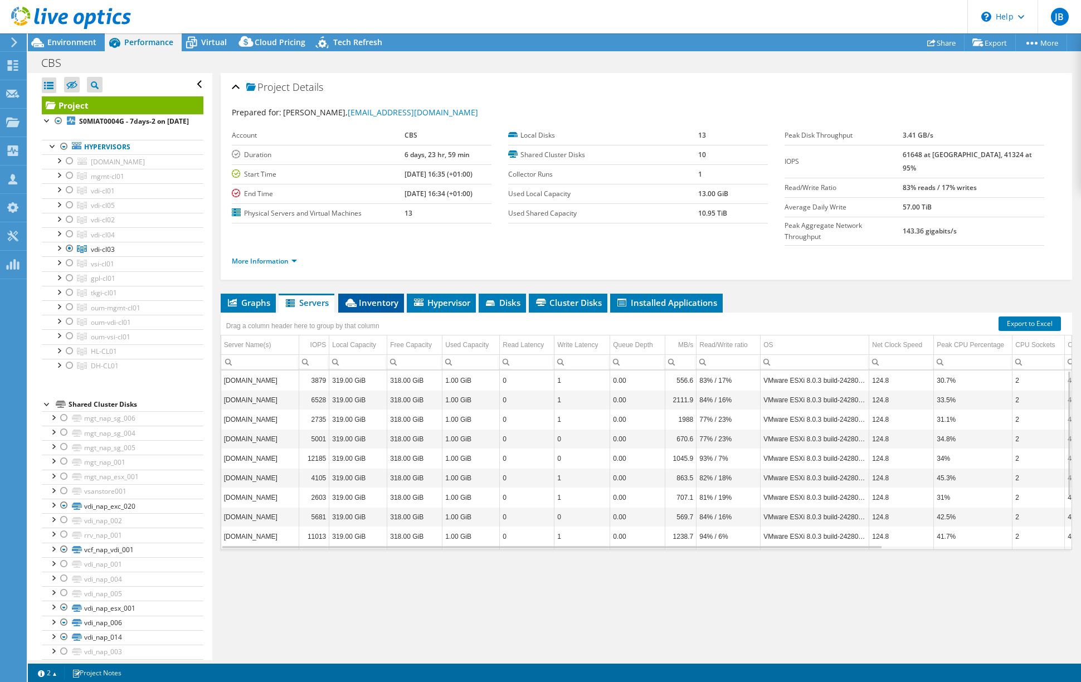
click at [373, 297] on span "Inventory" at bounding box center [371, 302] width 55 height 11
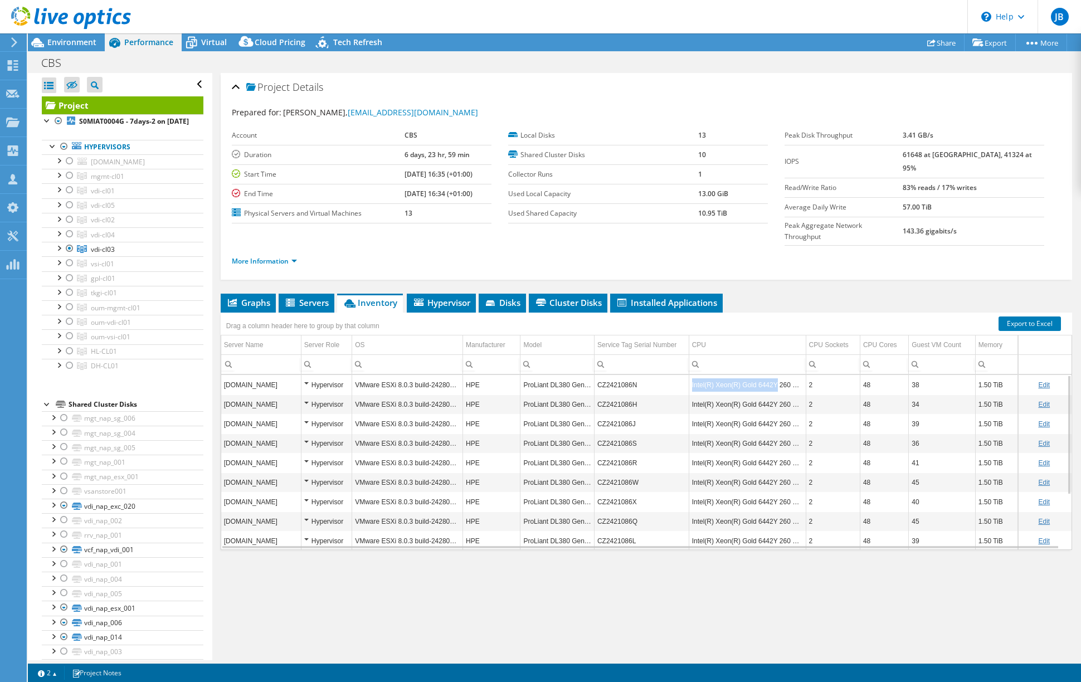
drag, startPoint x: 690, startPoint y: 360, endPoint x: 771, endPoint y: 361, distance: 80.8
click at [771, 375] on td "Intel(R) Xeon(R) Gold 6442Y 260 GHz" at bounding box center [747, 385] width 117 height 20
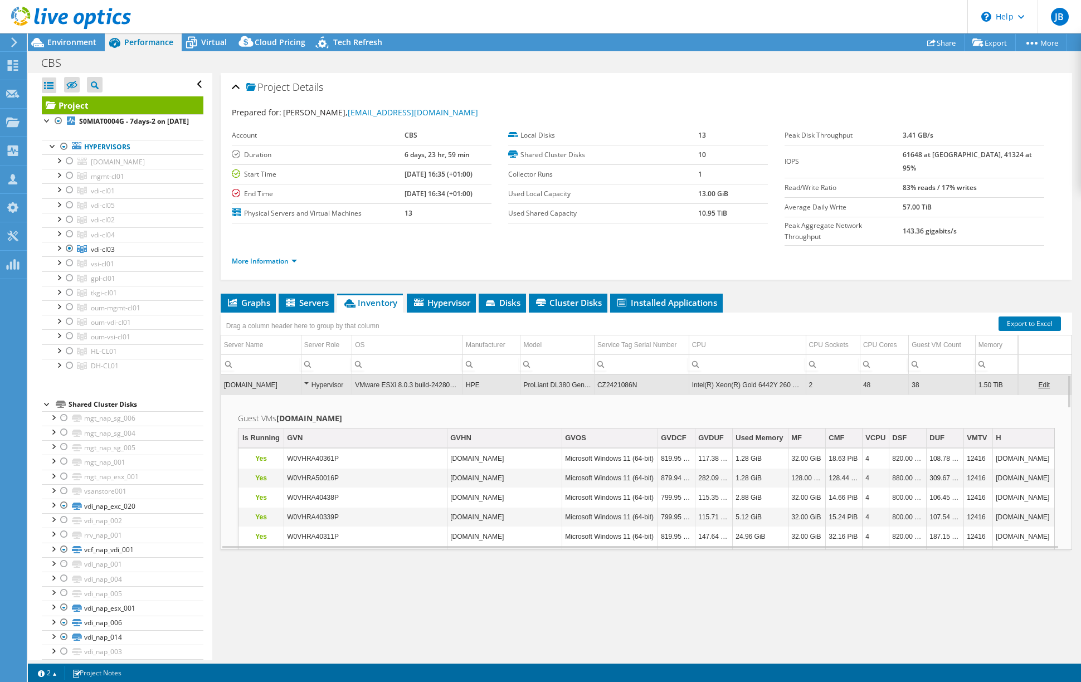
drag, startPoint x: 763, startPoint y: 359, endPoint x: 695, endPoint y: 385, distance: 73.2
click at [695, 394] on td "Guest VMs s1vesx2288i.infra.cbsp.nl Is Running GVN GVHN GVOS GVDCF GVDUF Used M…" at bounding box center [646, 635] width 850 height 483
drag, startPoint x: 691, startPoint y: 362, endPoint x: 770, endPoint y: 361, distance: 79.1
click at [770, 375] on td "Intel(R) Xeon(R) Gold 6442Y 260 GHz" at bounding box center [747, 385] width 117 height 20
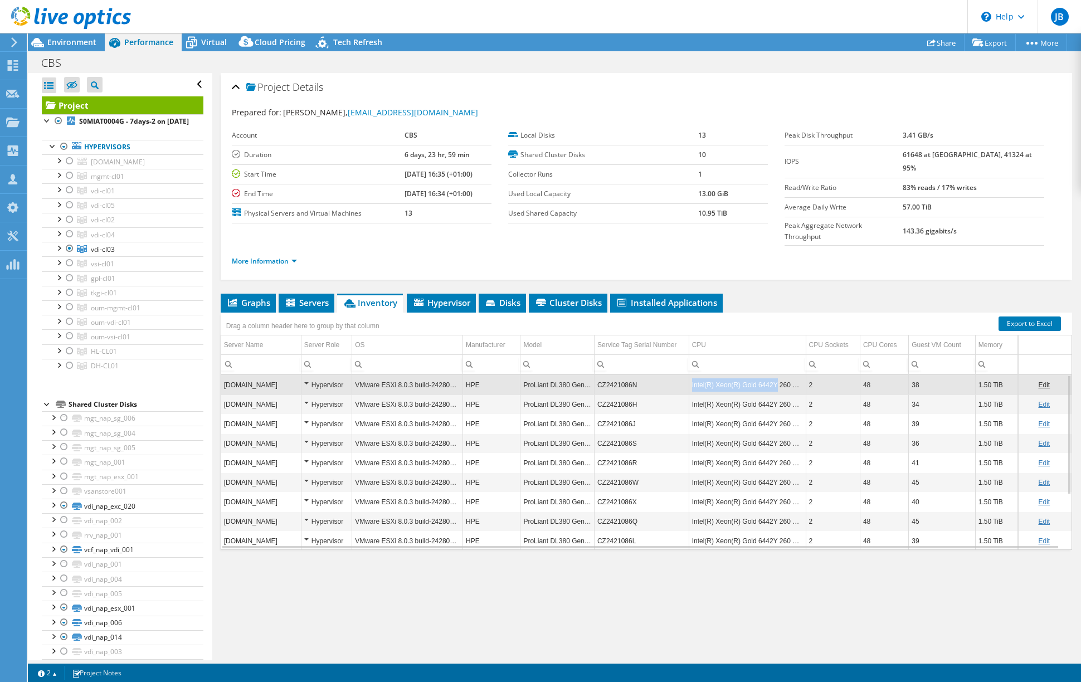
drag, startPoint x: 770, startPoint y: 360, endPoint x: 690, endPoint y: 359, distance: 80.2
click at [690, 375] on td "Intel(R) Xeon(R) Gold 6442Y 260 GHz" at bounding box center [747, 385] width 117 height 20
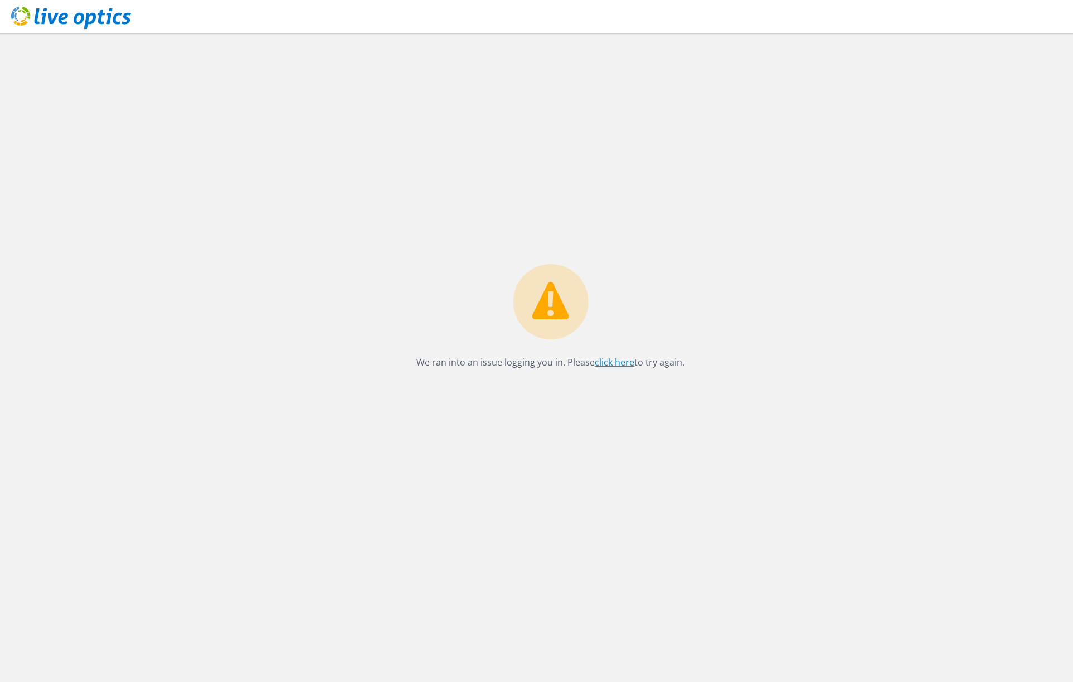
click at [610, 363] on link "click here" at bounding box center [615, 362] width 40 height 12
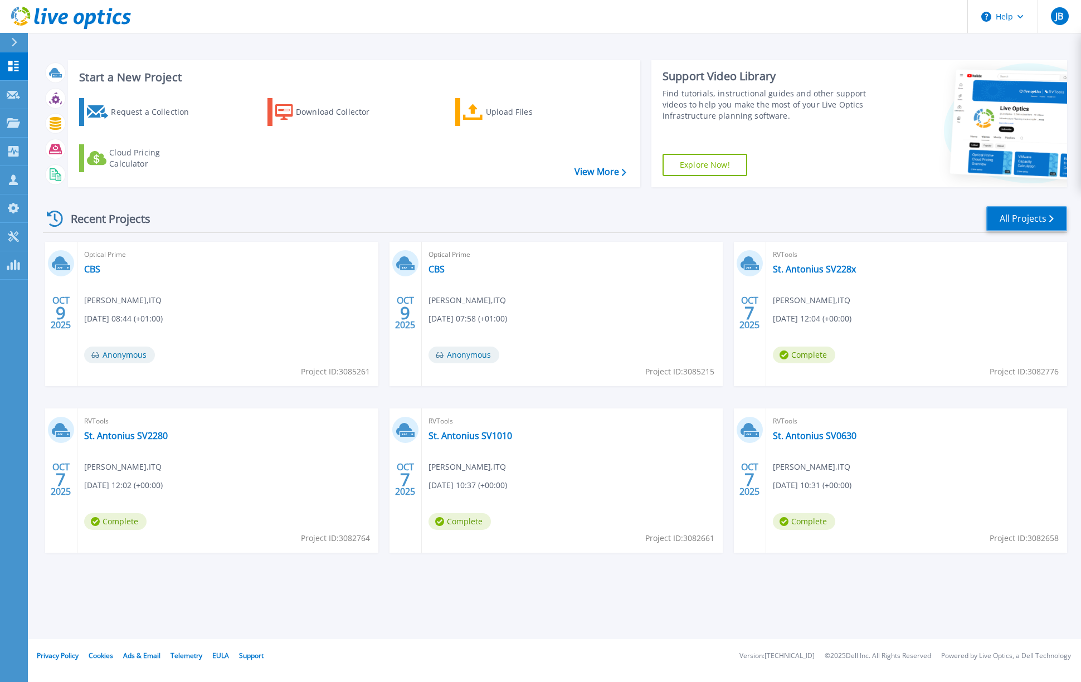
click at [1019, 218] on link "All Projects" at bounding box center [1026, 218] width 81 height 25
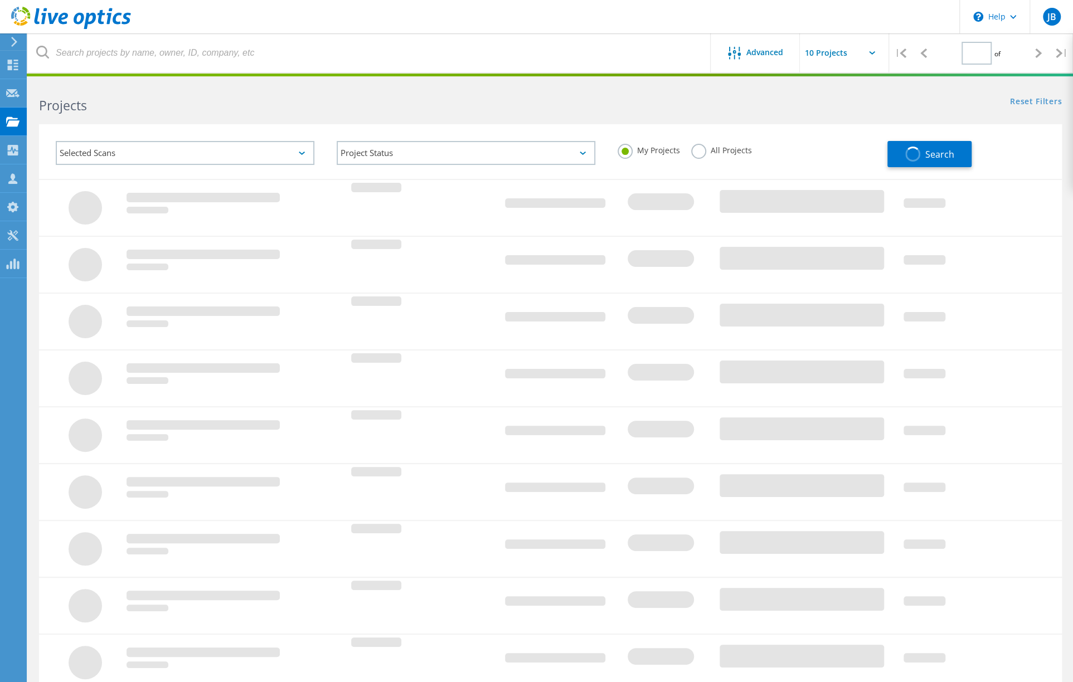
type input "1"
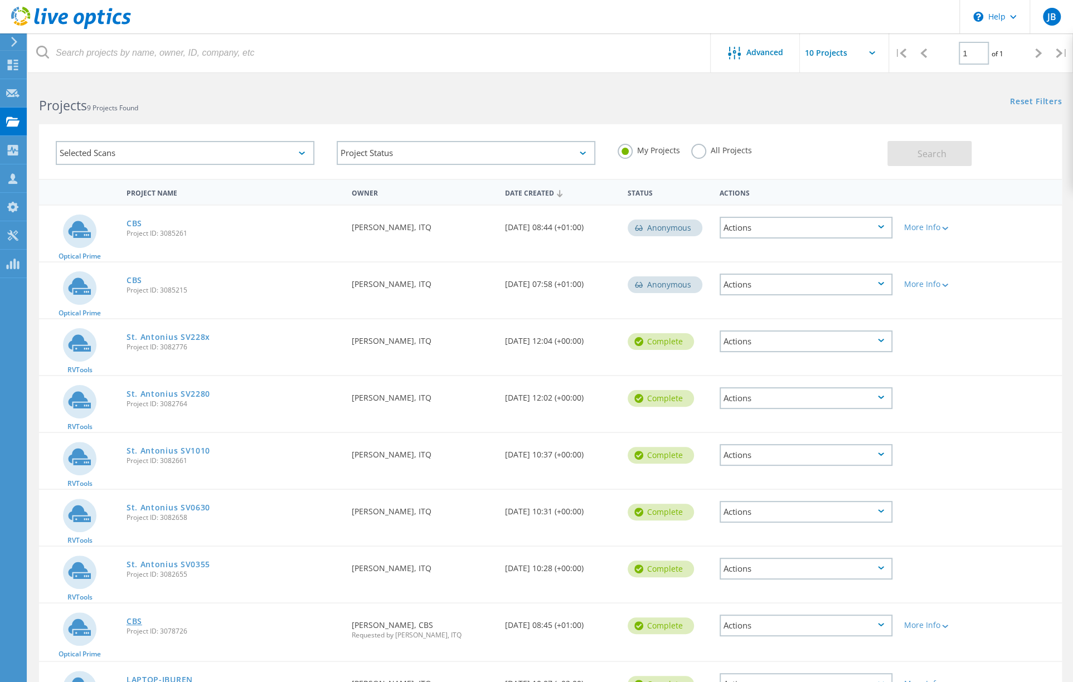
click at [132, 623] on link "CBS" at bounding box center [134, 621] width 16 height 8
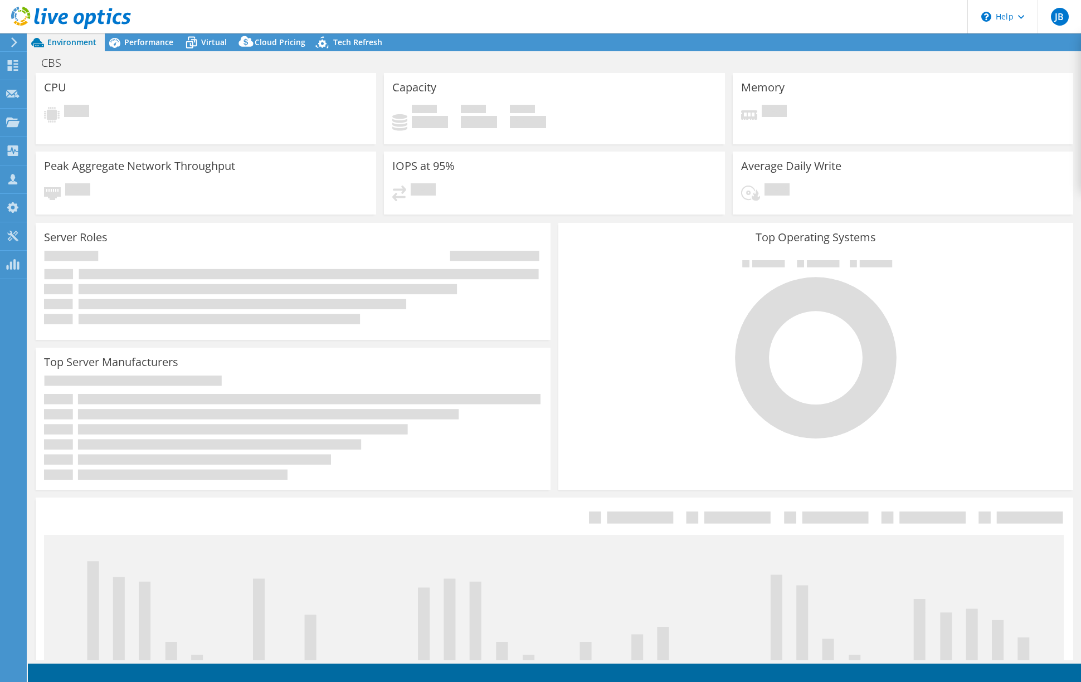
select select "USD"
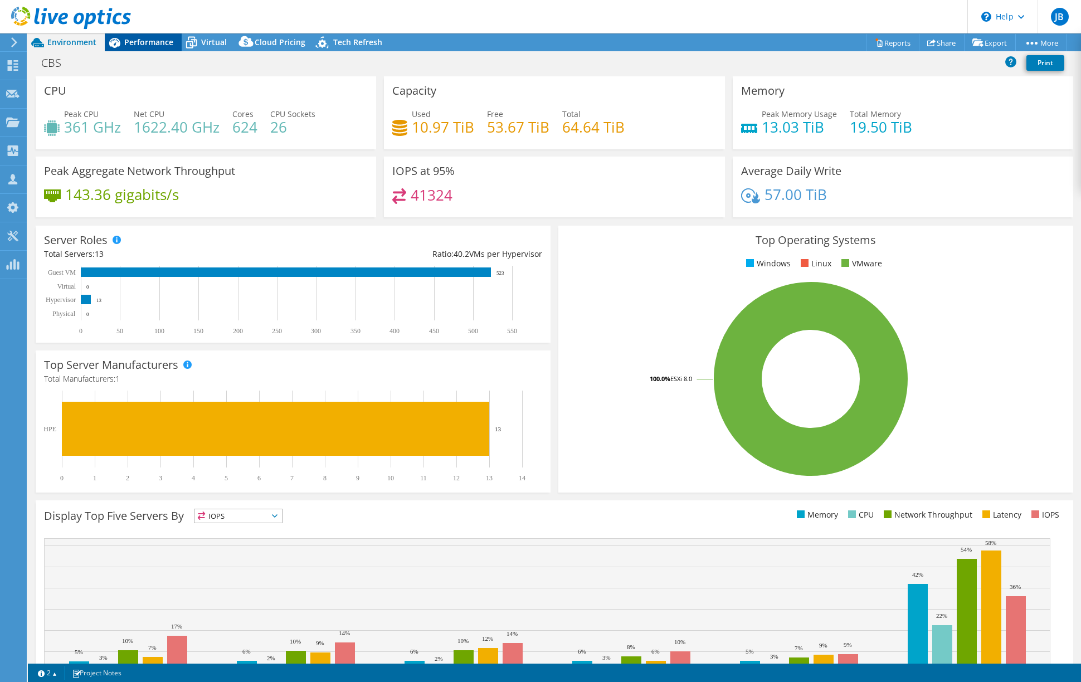
click at [135, 38] on span "Performance" at bounding box center [148, 42] width 49 height 11
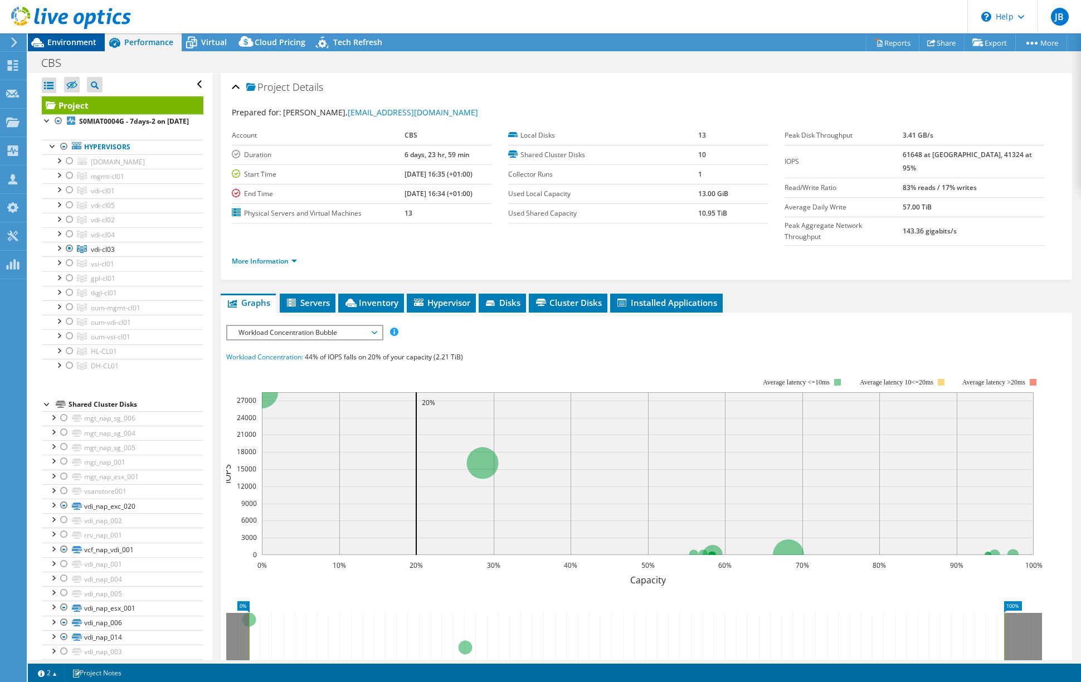
click at [82, 43] on span "Environment" at bounding box center [71, 42] width 49 height 11
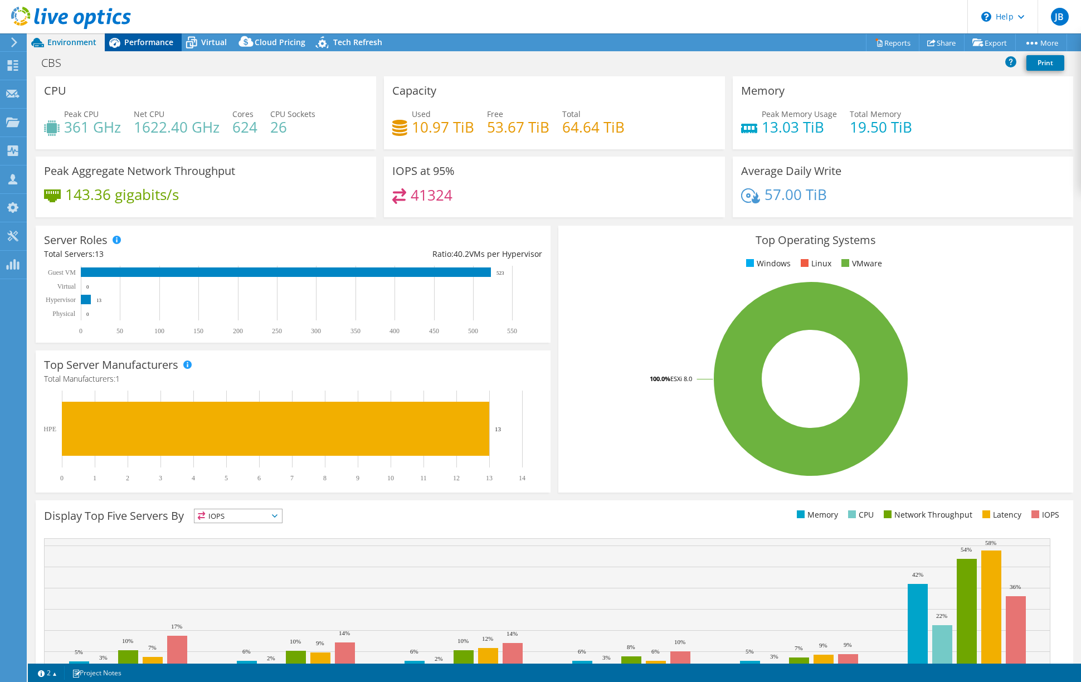
click at [157, 43] on span "Performance" at bounding box center [148, 42] width 49 height 11
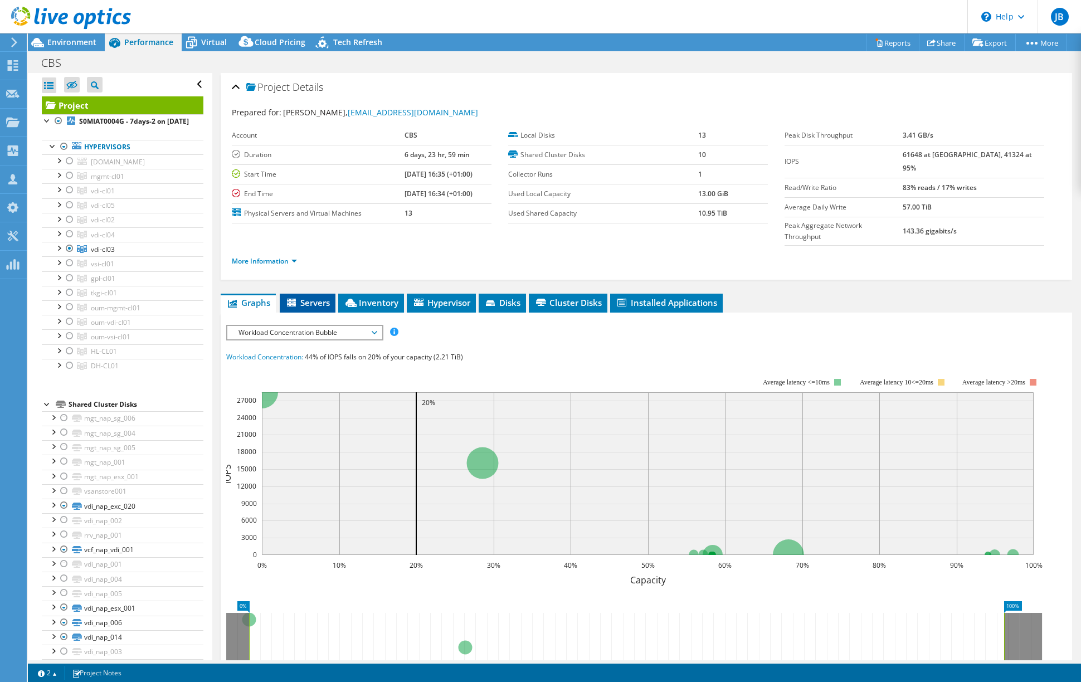
click at [310, 297] on span "Servers" at bounding box center [307, 302] width 45 height 11
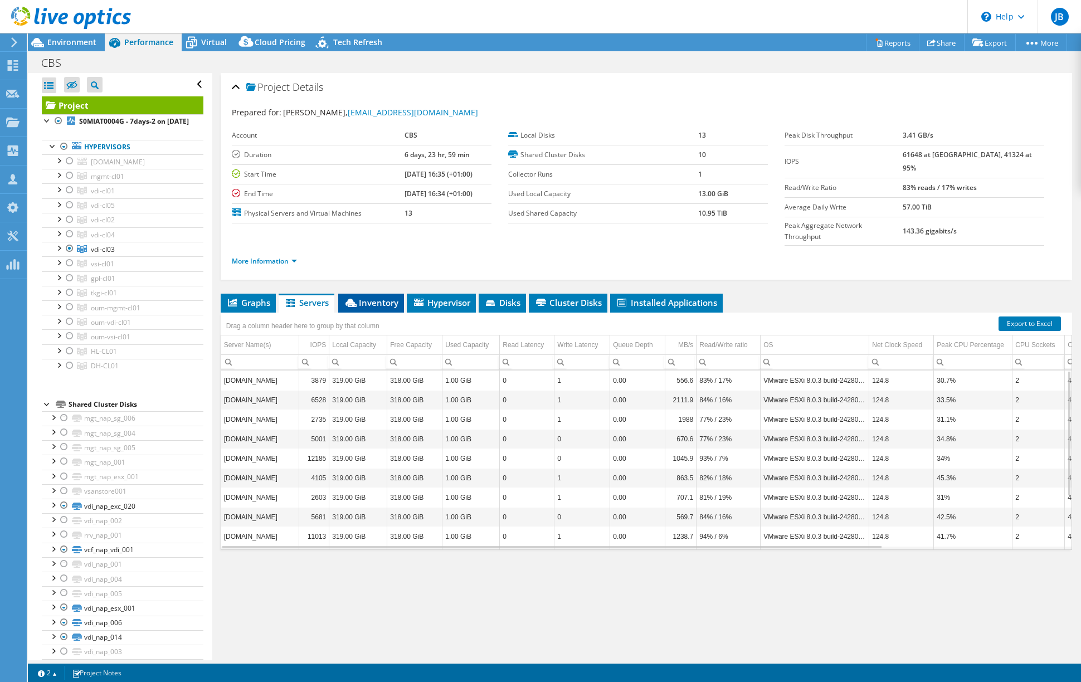
click at [376, 297] on span "Inventory" at bounding box center [371, 302] width 55 height 11
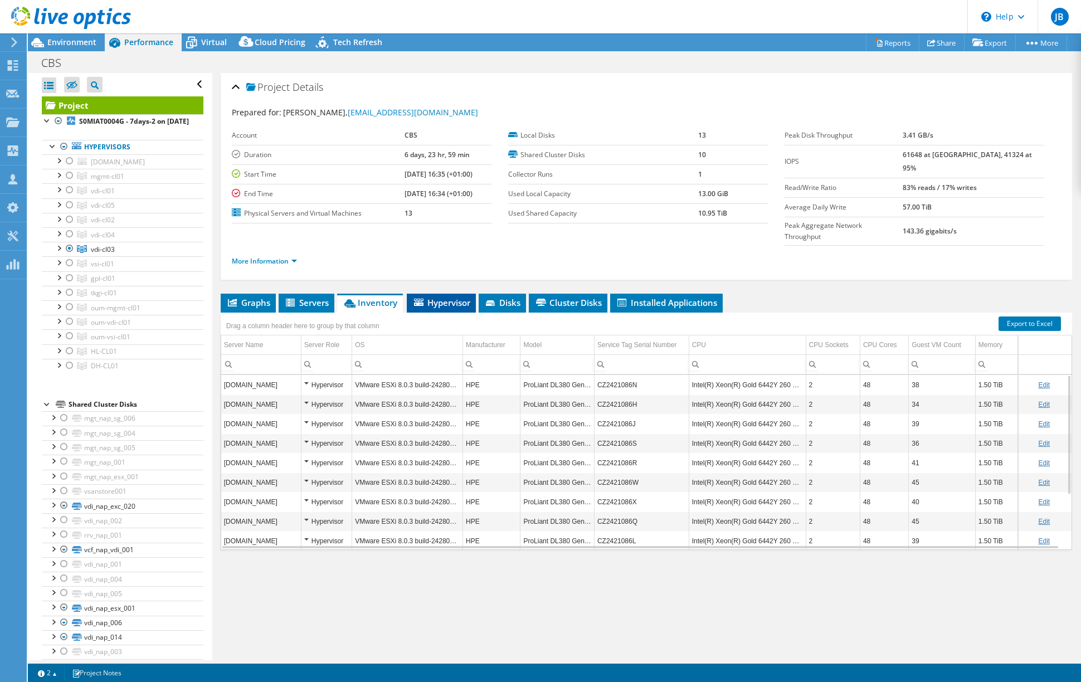
click at [440, 297] on span "Hypervisor" at bounding box center [441, 302] width 58 height 11
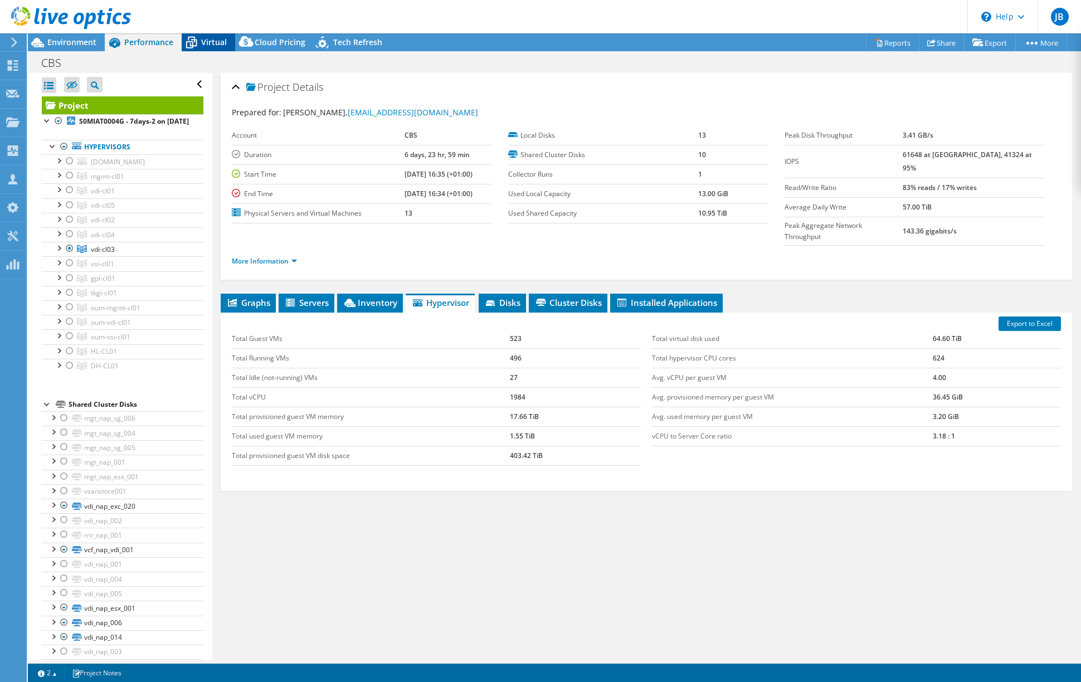
click at [212, 38] on span "Virtual" at bounding box center [214, 42] width 26 height 11
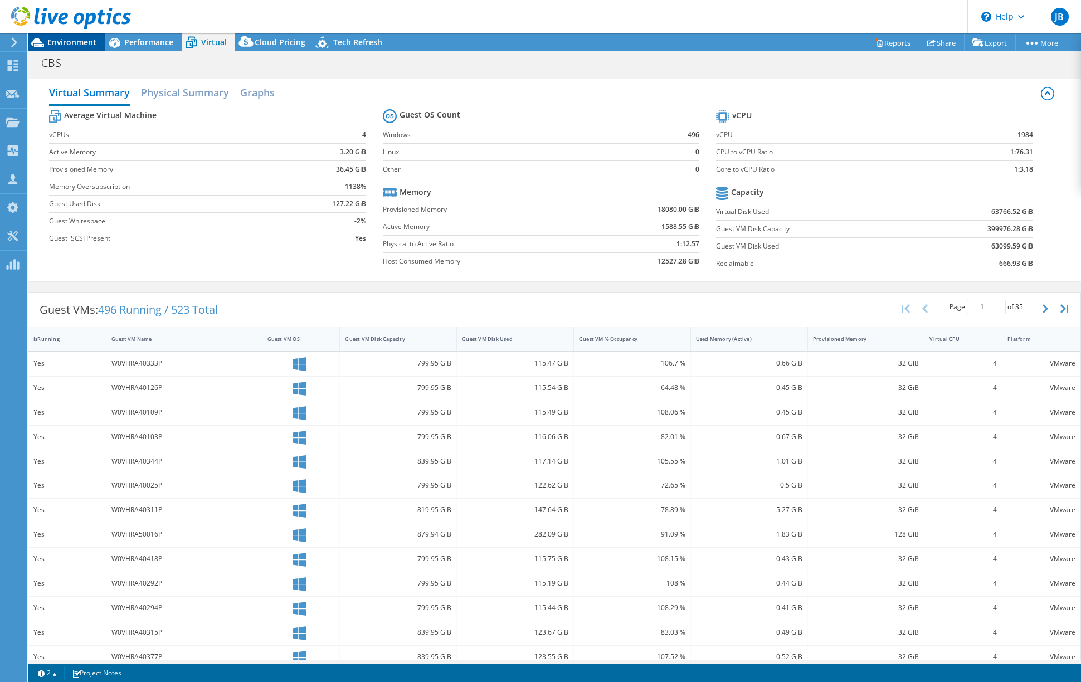
click at [86, 38] on span "Environment" at bounding box center [71, 42] width 49 height 11
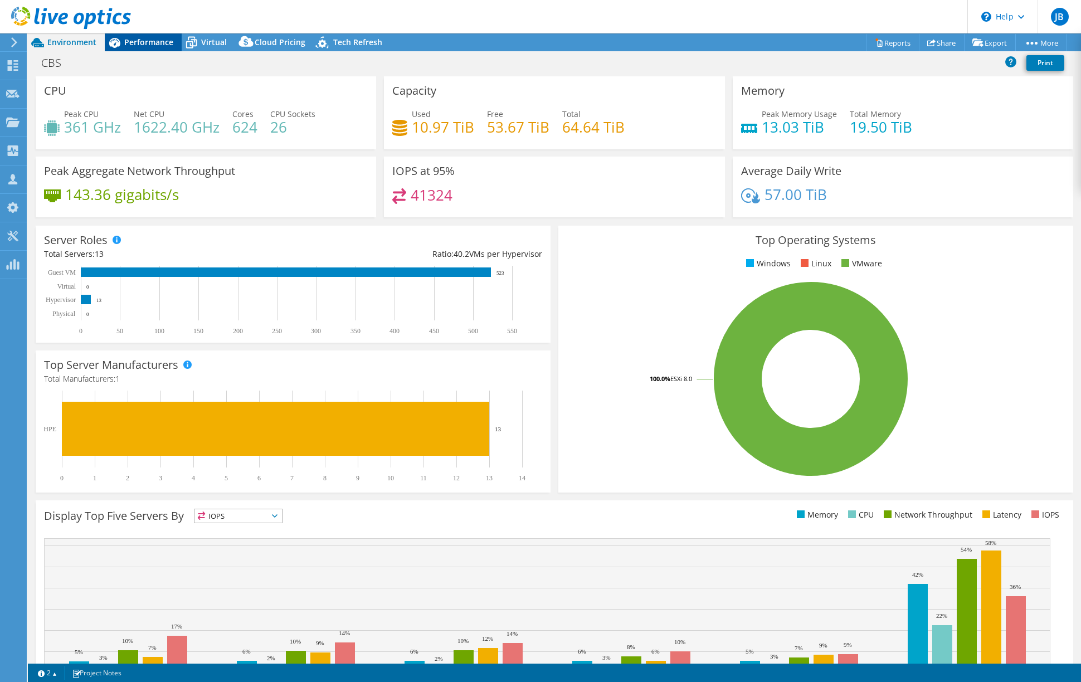
click at [129, 41] on span "Performance" at bounding box center [148, 42] width 49 height 11
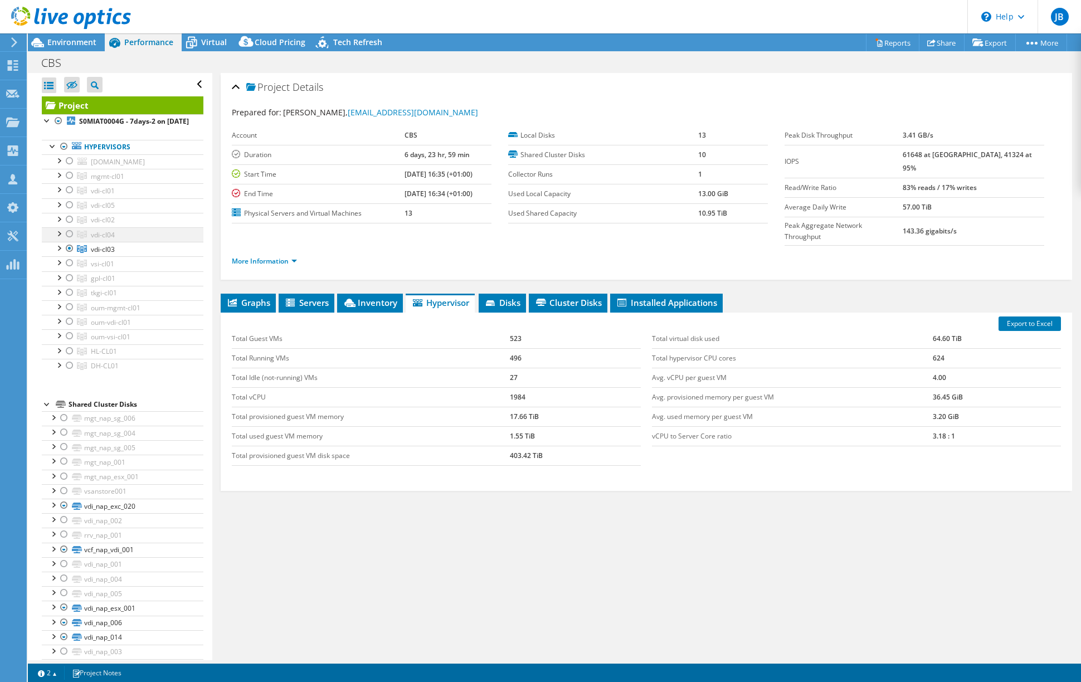
click at [69, 241] on div at bounding box center [69, 233] width 11 height 13
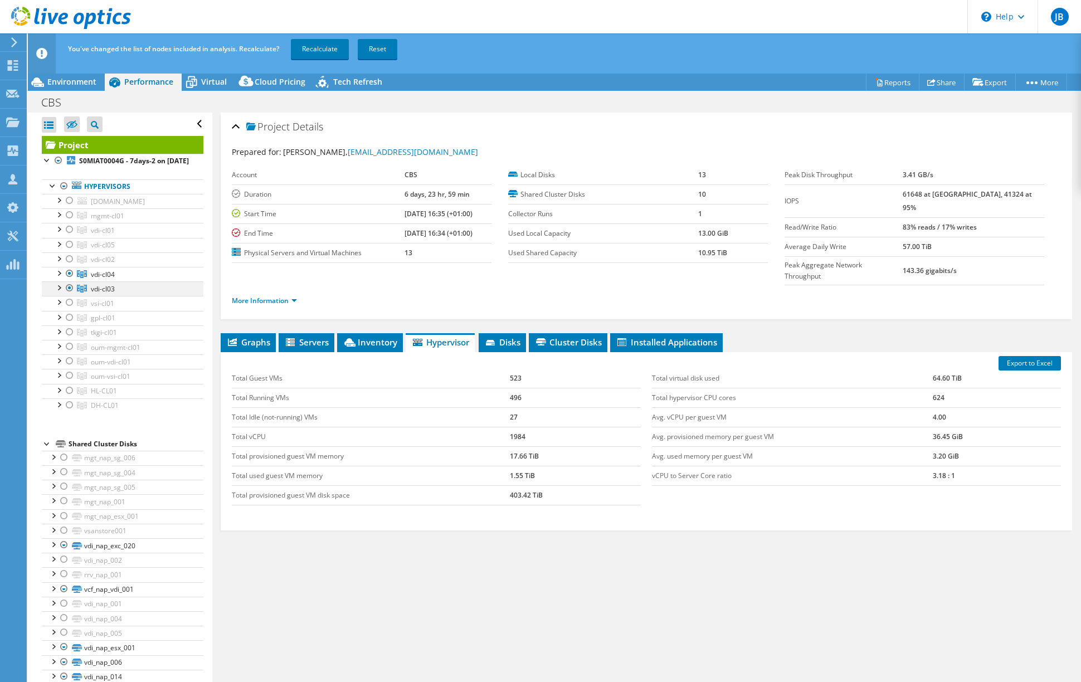
click at [70, 295] on div at bounding box center [69, 287] width 11 height 13
click at [329, 50] on link "Recalculate" at bounding box center [320, 49] width 58 height 20
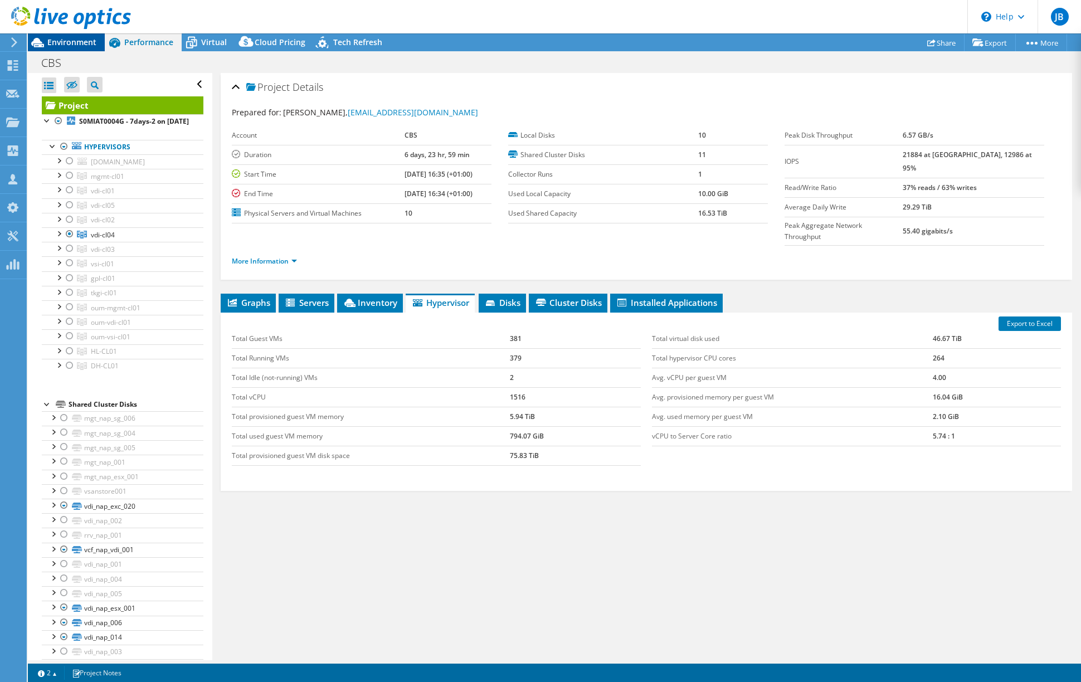
click at [63, 41] on span "Environment" at bounding box center [71, 42] width 49 height 11
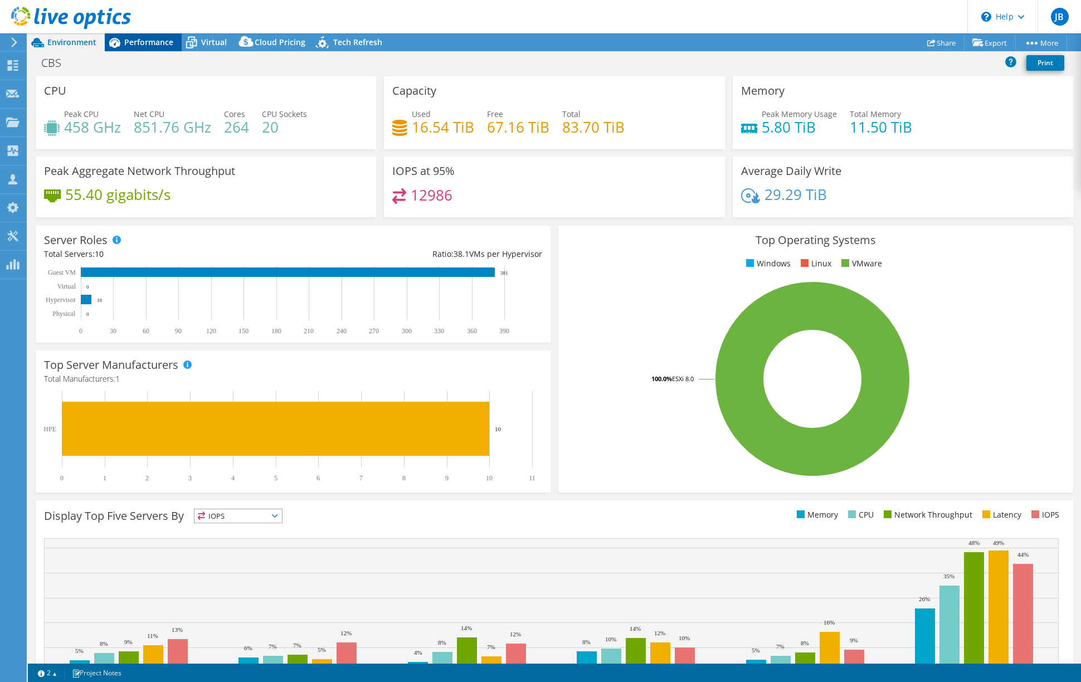
click at [135, 39] on span "Performance" at bounding box center [148, 42] width 49 height 11
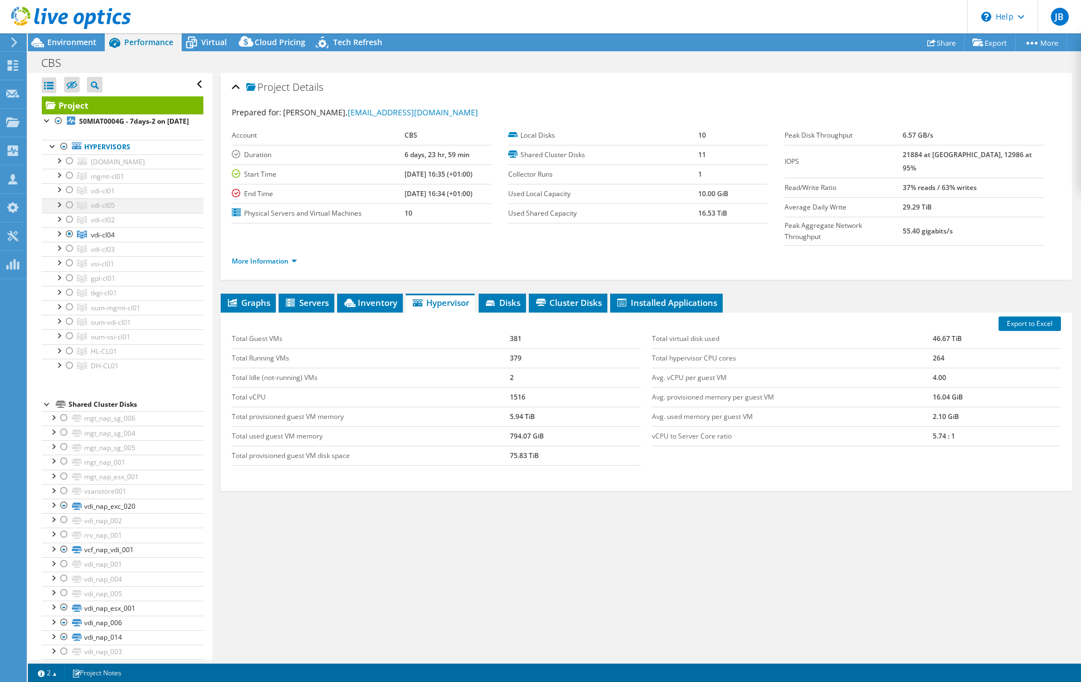
click at [70, 212] on div at bounding box center [69, 204] width 11 height 13
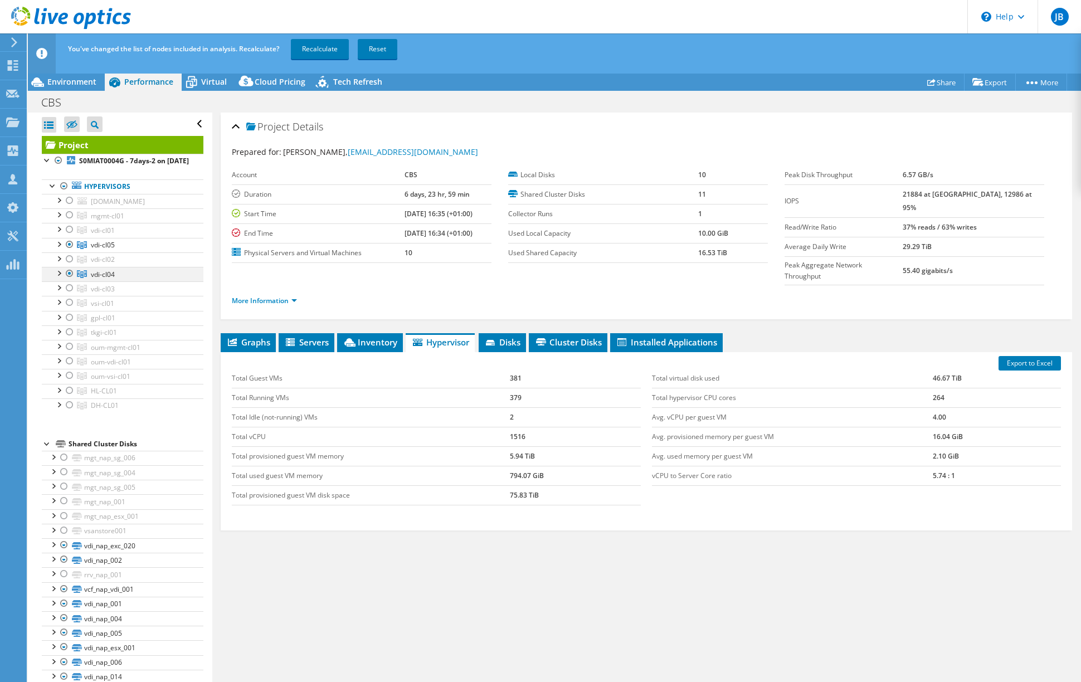
click at [69, 280] on div at bounding box center [69, 273] width 11 height 13
click at [323, 53] on link "Recalculate" at bounding box center [320, 49] width 58 height 20
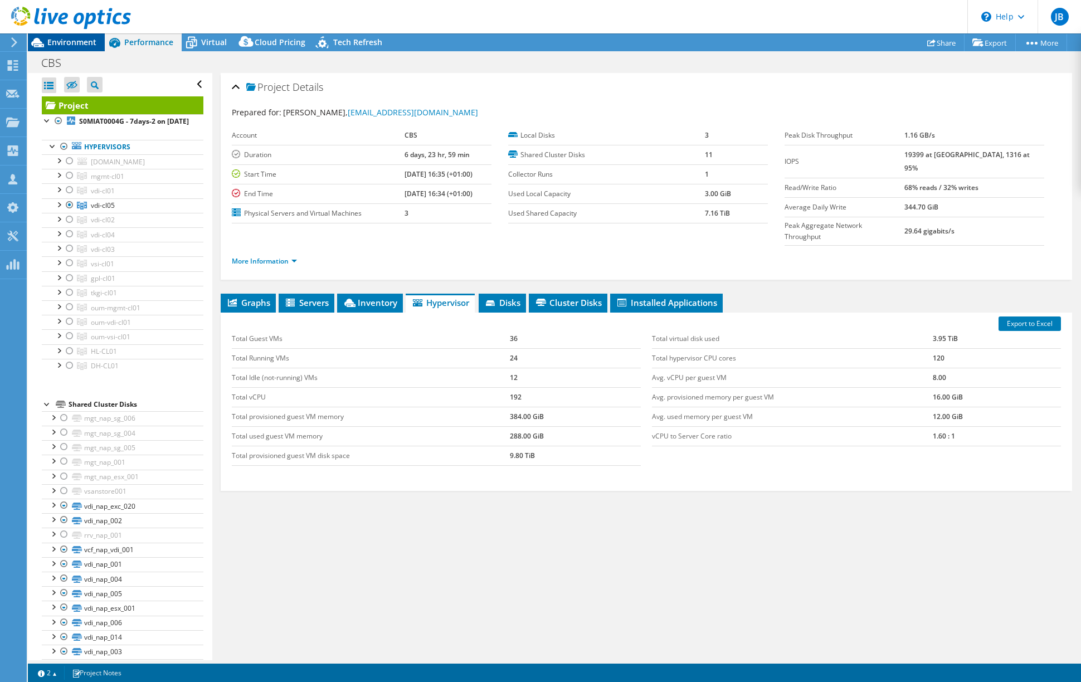
click at [74, 38] on span "Environment" at bounding box center [71, 42] width 49 height 11
